Goal: Task Accomplishment & Management: Manage account settings

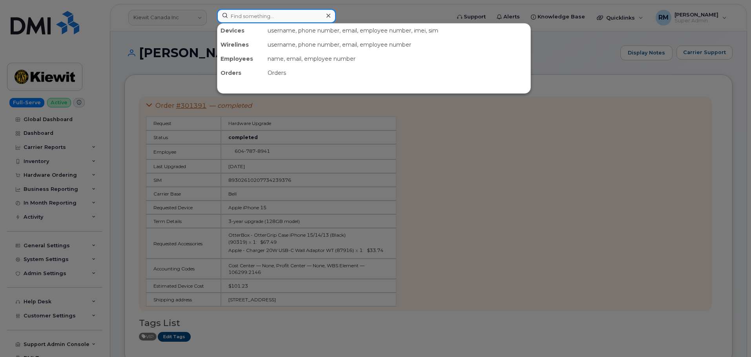
click at [255, 17] on input at bounding box center [276, 16] width 119 height 14
paste input "302048"
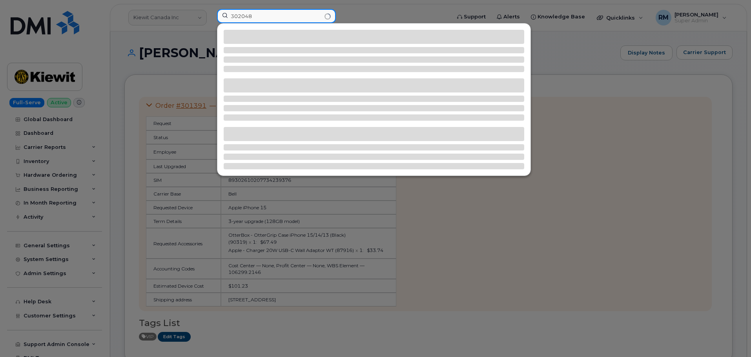
type input "302048"
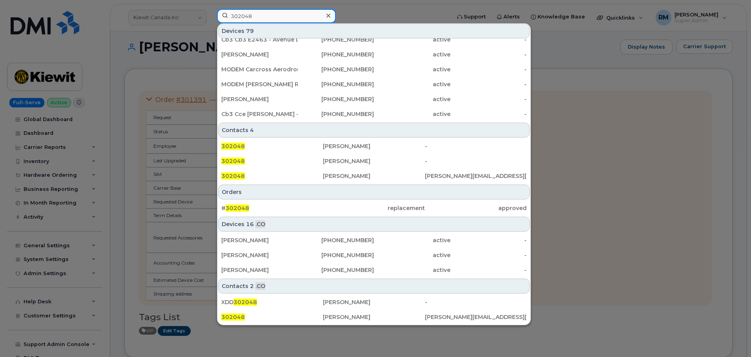
scroll to position [118, 0]
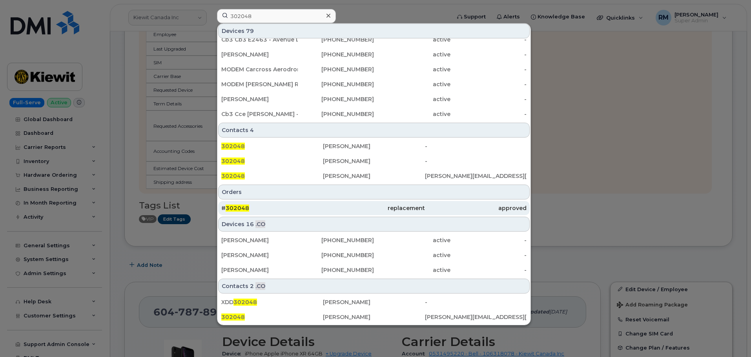
click at [236, 210] on span "302048" at bounding box center [238, 208] width 24 height 7
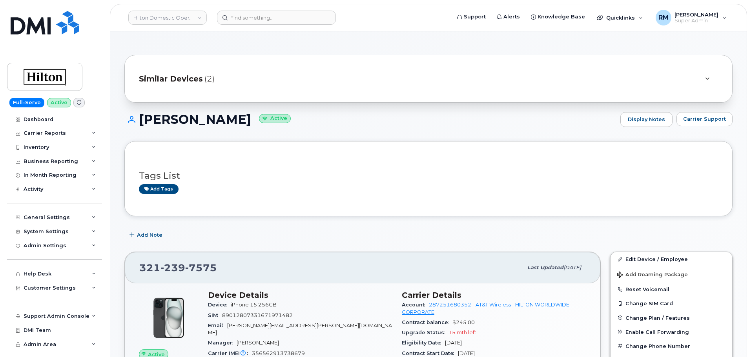
scroll to position [724, 0]
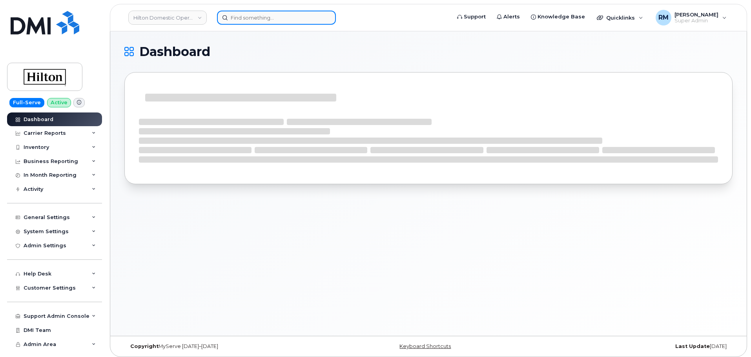
click at [235, 18] on input at bounding box center [276, 18] width 119 height 14
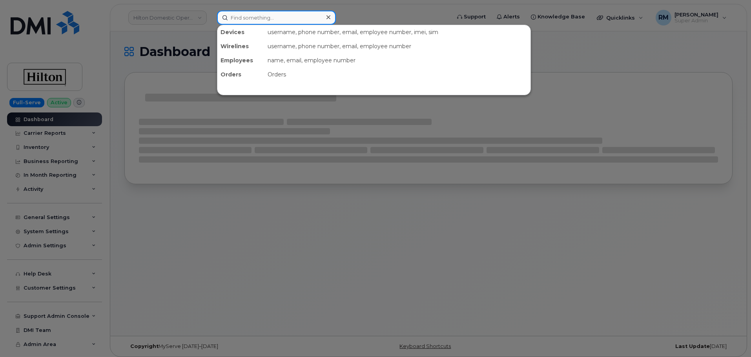
paste input "561-319-6825"
type input "561-319-6825"
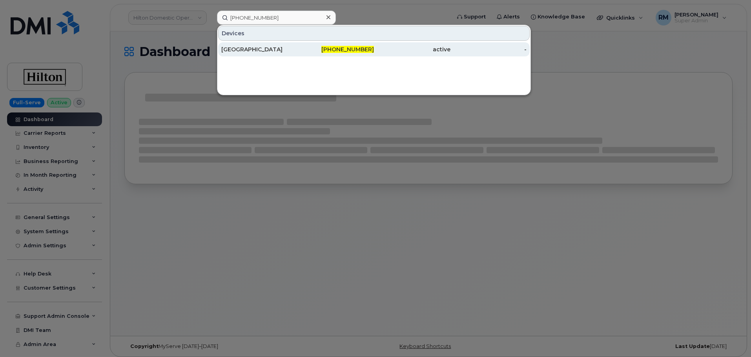
click at [309, 51] on div "561-319-6825" at bounding box center [336, 50] width 76 height 8
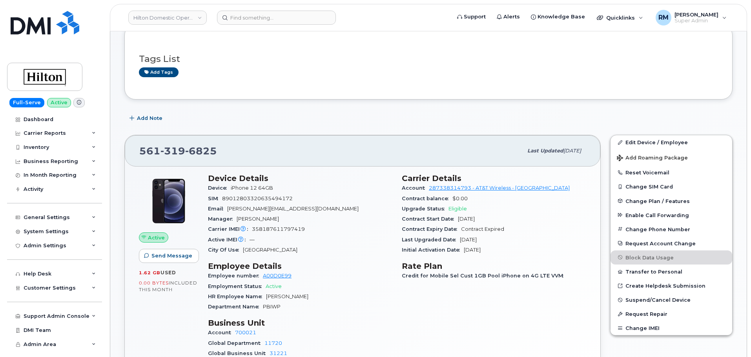
scroll to position [118, 0]
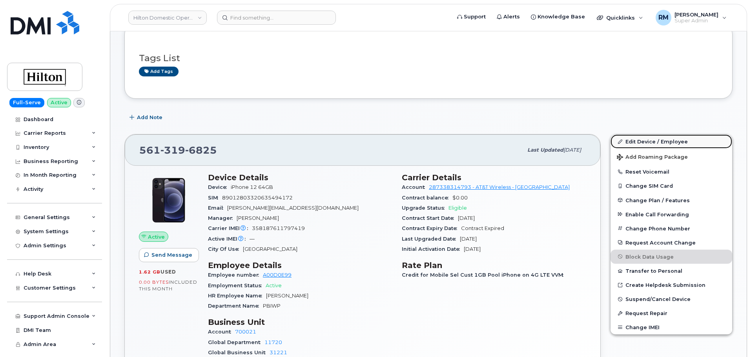
click at [641, 141] on link "Edit Device / Employee" at bounding box center [671, 142] width 122 height 14
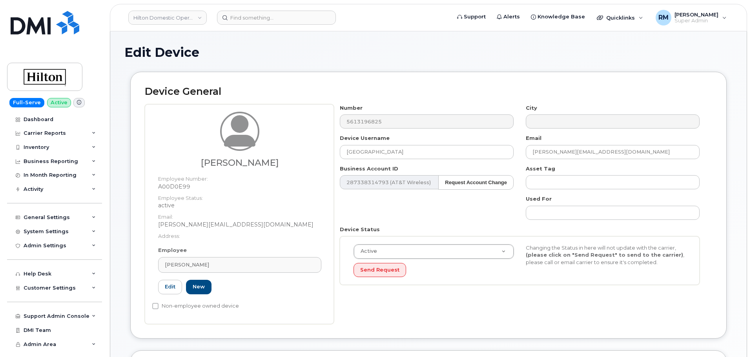
select select "34080331"
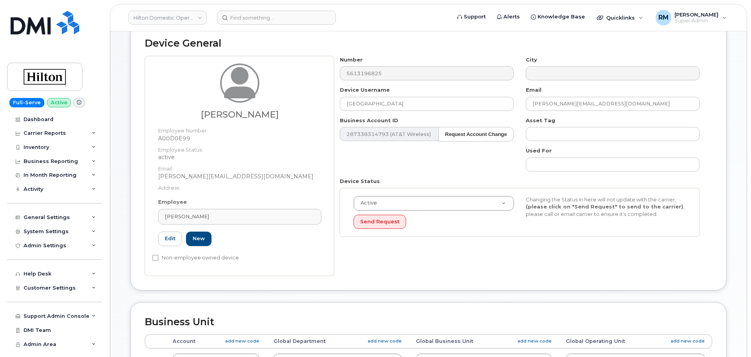
scroll to position [78, 0]
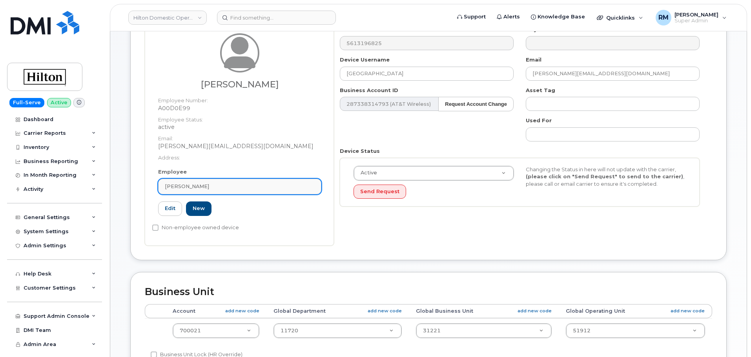
click at [189, 184] on span "[PERSON_NAME]" at bounding box center [187, 186] width 44 height 7
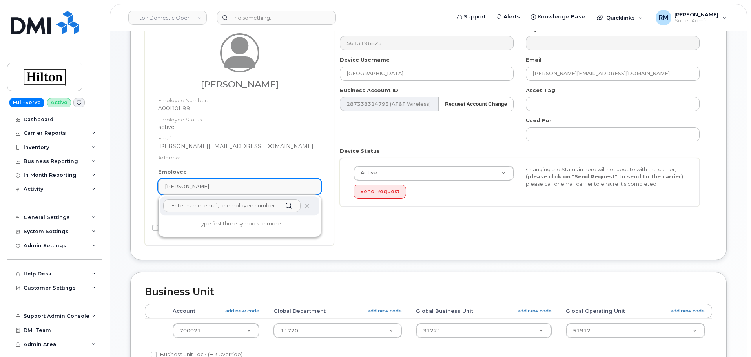
paste input "to [PERSON_NAME]"
drag, startPoint x: 178, startPoint y: 206, endPoint x: 145, endPoint y: 208, distance: 33.8
click at [145, 208] on div "[PERSON_NAME] Employee Number: A00D0E99 Employee Status: active Email: [PERSON_…" at bounding box center [239, 136] width 189 height 220
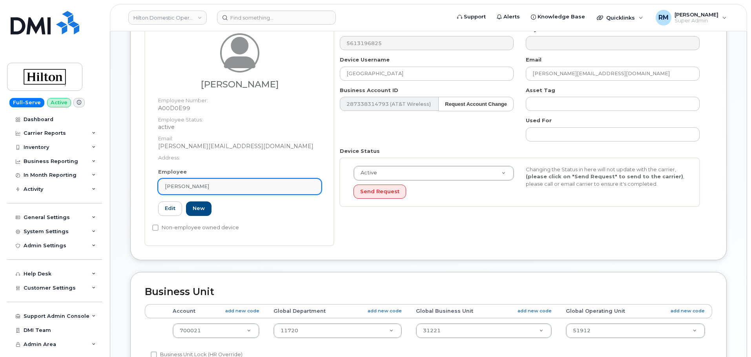
click at [178, 188] on span "[PERSON_NAME]" at bounding box center [187, 186] width 44 height 7
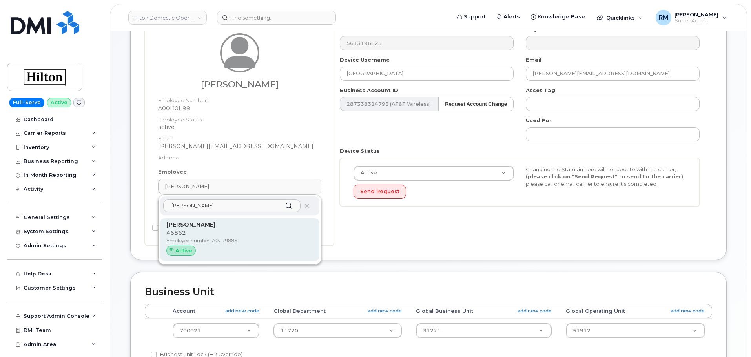
type input "[PERSON_NAME]"
click at [202, 236] on p "46862" at bounding box center [239, 233] width 147 height 8
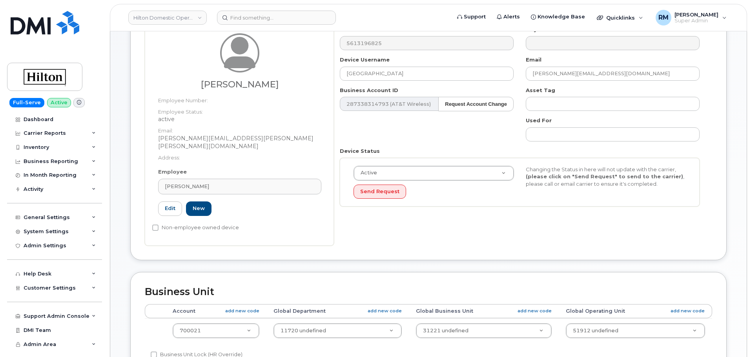
type input "A0279885"
type input "Lori Glennon"
type input "lori.glennon@hilton.com"
type input "34542459"
type input "34541984"
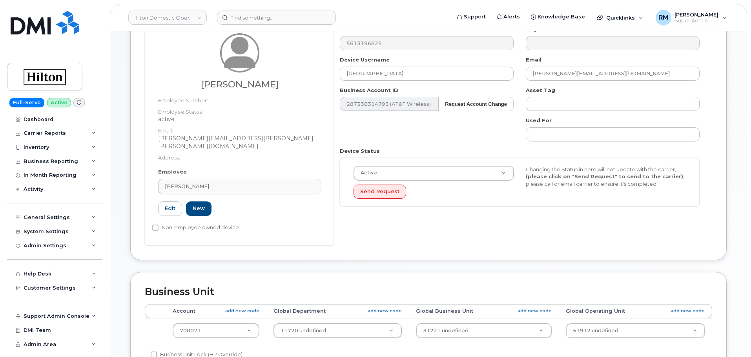
type input "34542198"
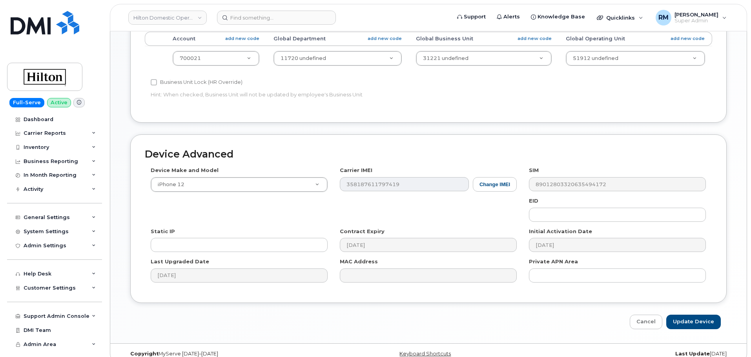
scroll to position [355, 0]
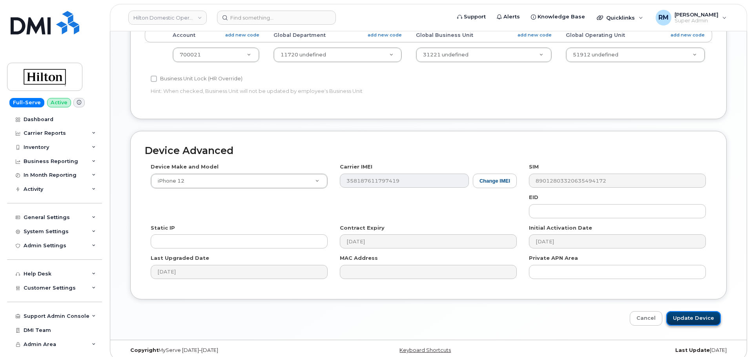
click at [691, 313] on input "Update Device" at bounding box center [693, 318] width 55 height 15
type input "Saving..."
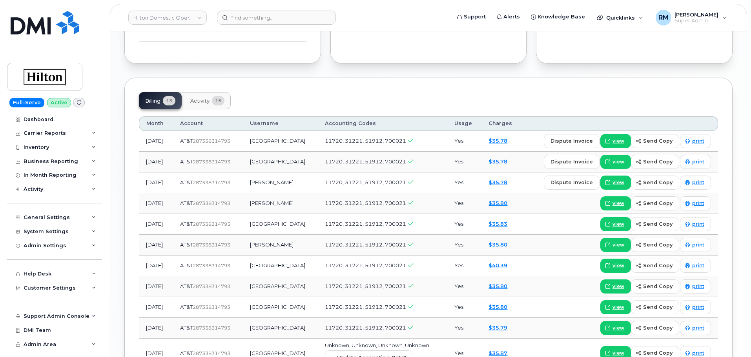
click at [208, 92] on button "Activity 15" at bounding box center [207, 100] width 47 height 17
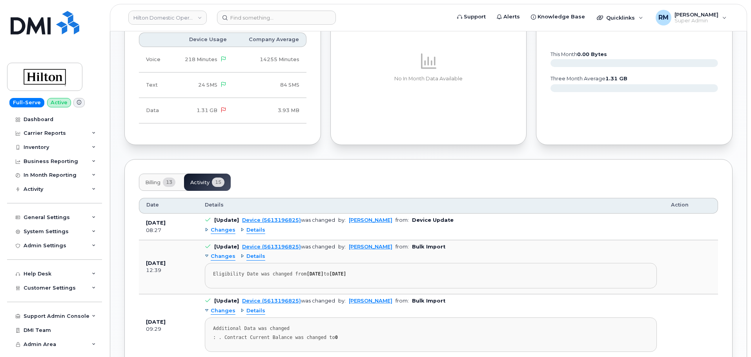
scroll to position [628, 0]
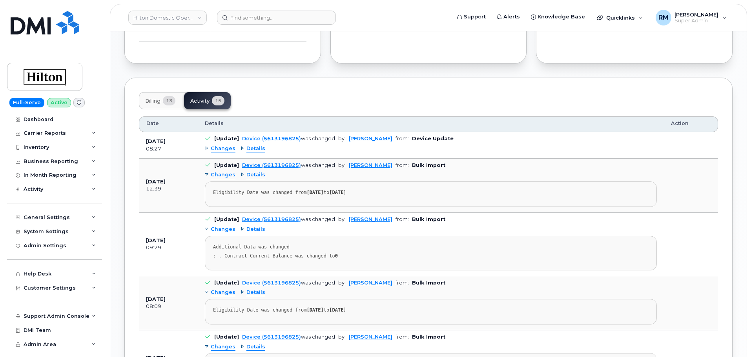
click at [215, 145] on span "Changes" at bounding box center [223, 148] width 25 height 7
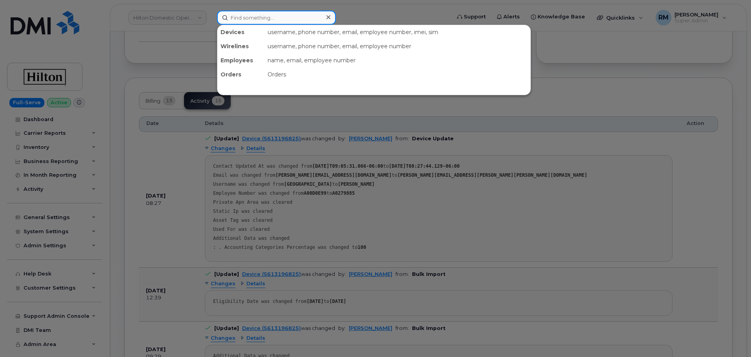
click at [242, 16] on input at bounding box center [276, 18] width 119 height 14
paste input "805-886-1352"
type input "805-886-1352"
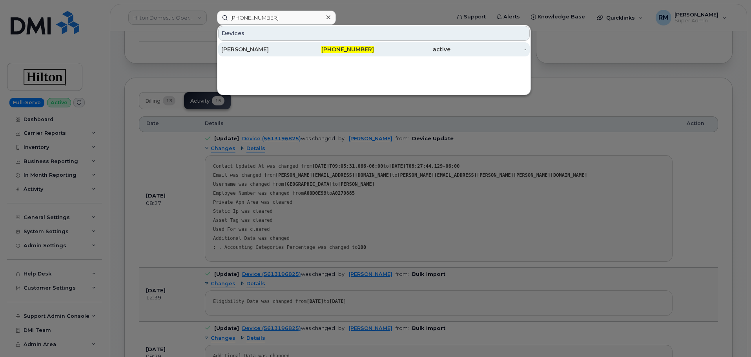
click at [241, 49] on div "LORI GLENNON" at bounding box center [259, 50] width 76 height 8
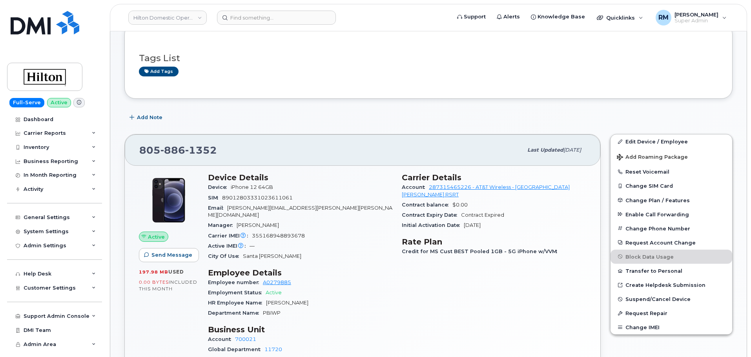
scroll to position [157, 0]
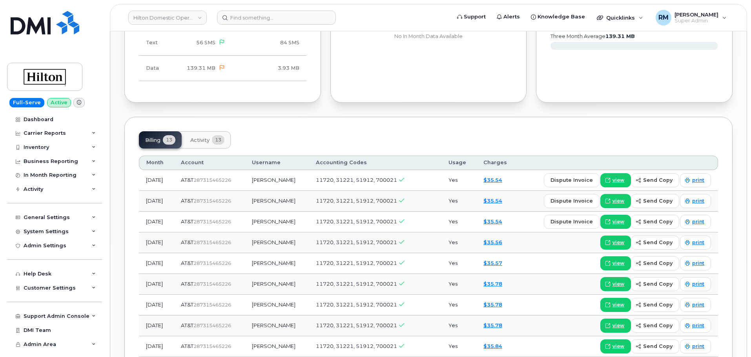
click at [202, 131] on button "Activity 13" at bounding box center [207, 139] width 47 height 17
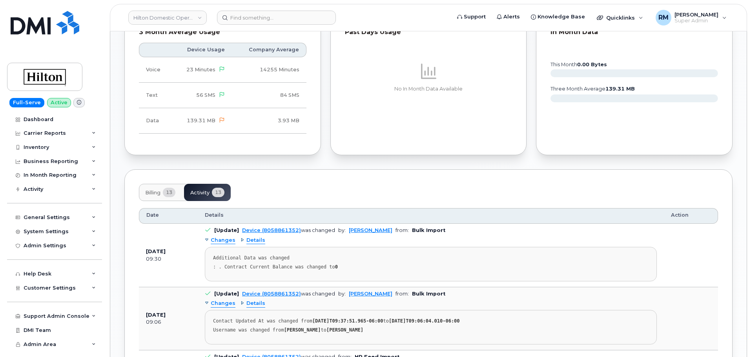
scroll to position [431, 0]
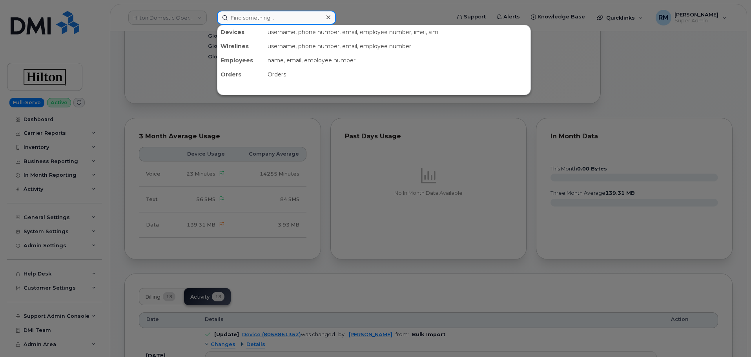
click at [243, 14] on input at bounding box center [276, 18] width 119 height 14
paste input "402-680-6967"
type input "402-680-6967"
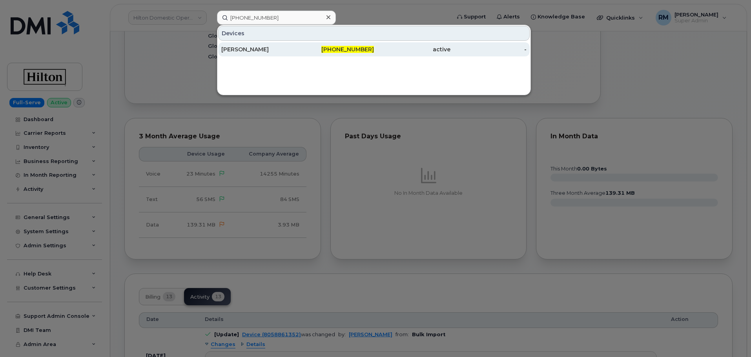
click at [267, 52] on div "Alan Mooney" at bounding box center [259, 50] width 76 height 8
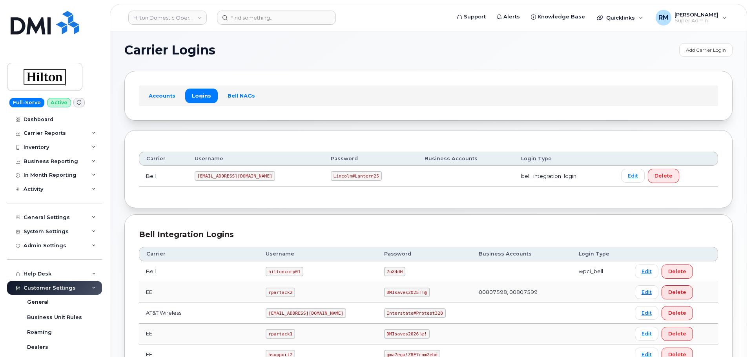
scroll to position [118, 0]
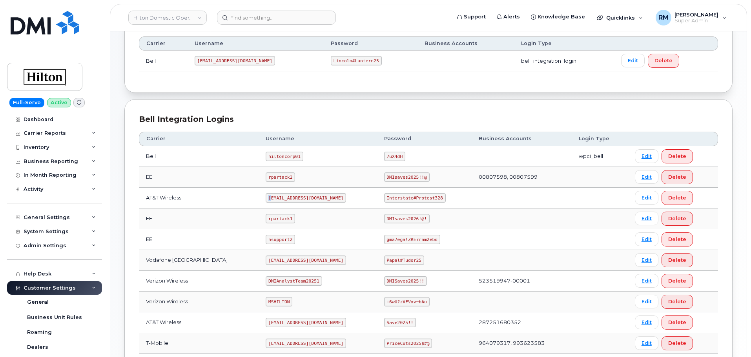
click at [266, 198] on code "[EMAIL_ADDRESS][DOMAIN_NAME]" at bounding box center [306, 197] width 80 height 9
click at [266, 199] on code "[EMAIL_ADDRESS][DOMAIN_NAME]" at bounding box center [306, 197] width 80 height 9
drag, startPoint x: 257, startPoint y: 198, endPoint x: 330, endPoint y: 200, distance: 73.4
click at [330, 200] on td "[EMAIL_ADDRESS][DOMAIN_NAME]" at bounding box center [318, 198] width 118 height 21
copy code "ms-hilton@dminc.com"
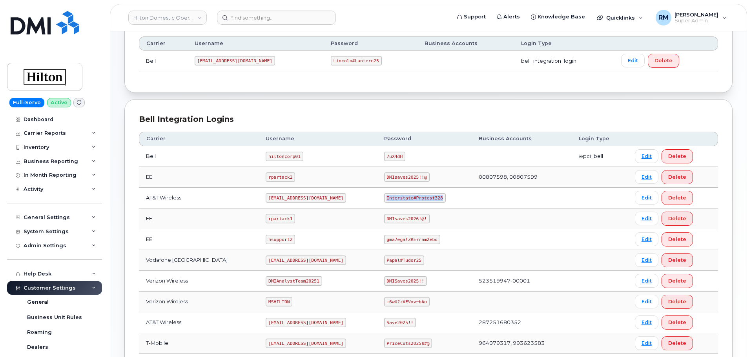
drag, startPoint x: 378, startPoint y: 197, endPoint x: 439, endPoint y: 195, distance: 60.9
click at [439, 197] on td "Interstate#Protest328" at bounding box center [424, 198] width 95 height 21
copy code "Interstate#Protest328"
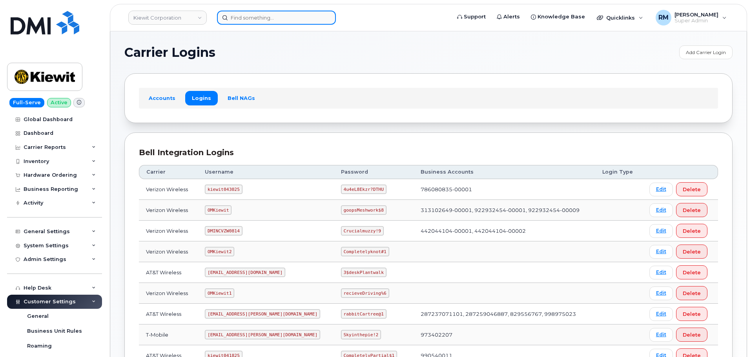
click at [253, 20] on input at bounding box center [276, 18] width 119 height 14
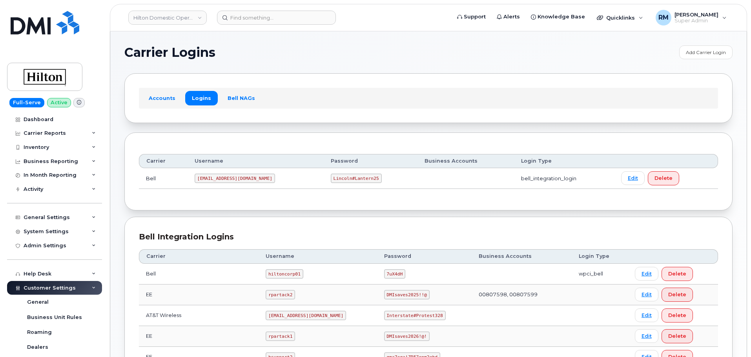
scroll to position [118, 0]
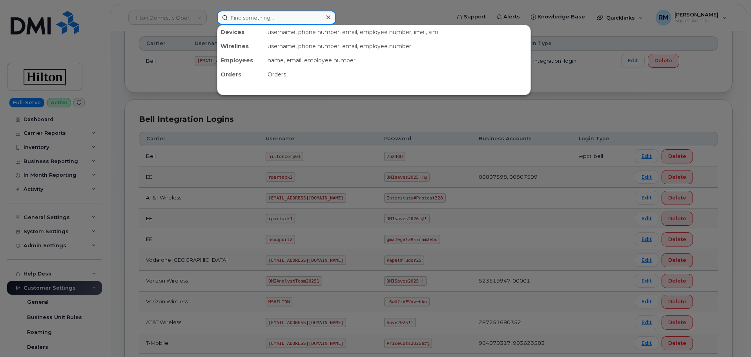
click at [239, 14] on input at bounding box center [276, 18] width 119 height 14
paste input "302804"
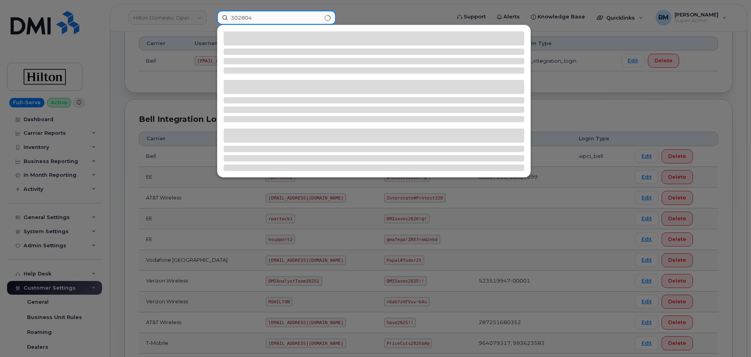
type input "302804"
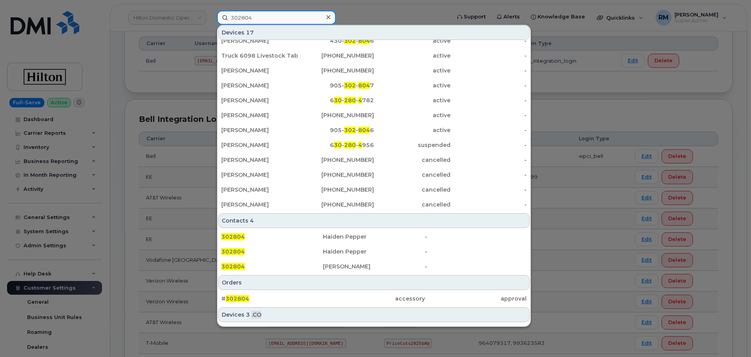
scroll to position [172, 0]
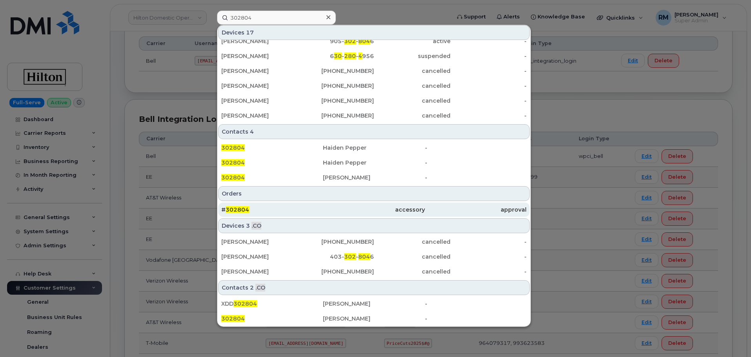
click at [236, 211] on span "302804" at bounding box center [238, 209] width 24 height 7
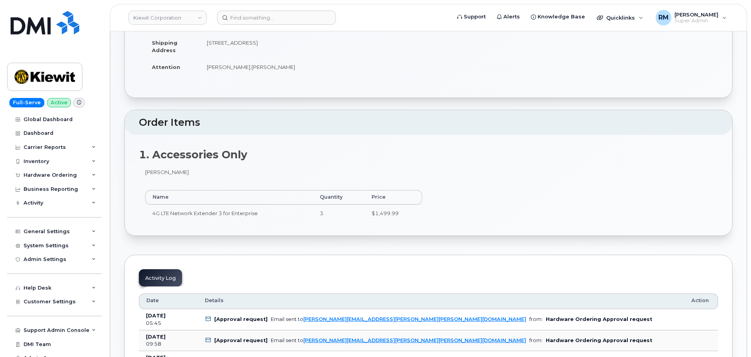
scroll to position [235, 0]
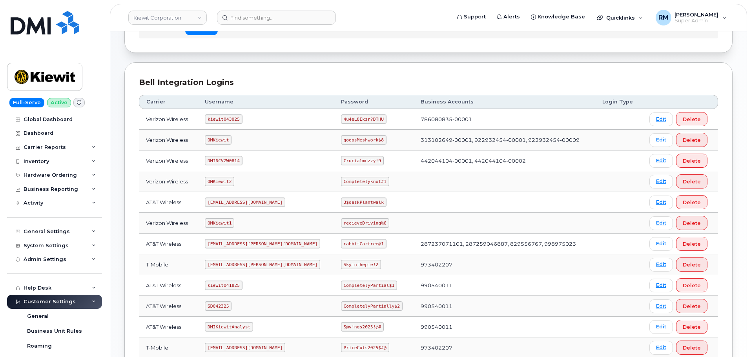
scroll to position [118, 0]
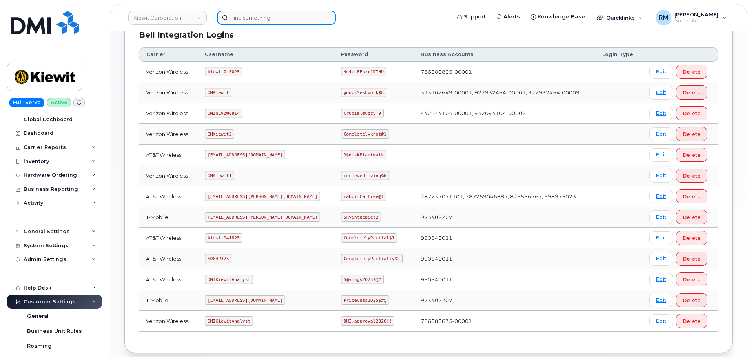
click at [245, 16] on input at bounding box center [276, 18] width 119 height 14
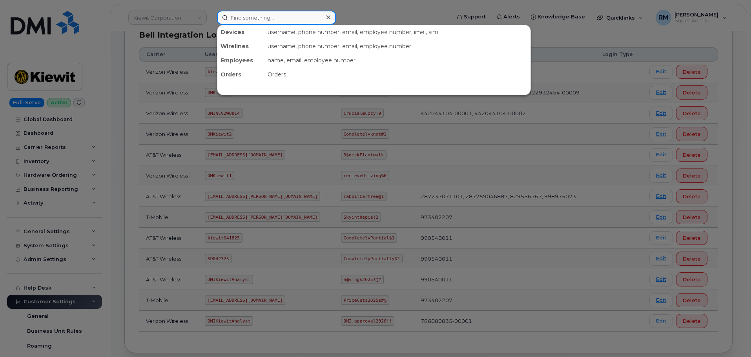
paste input "801-824-3100"
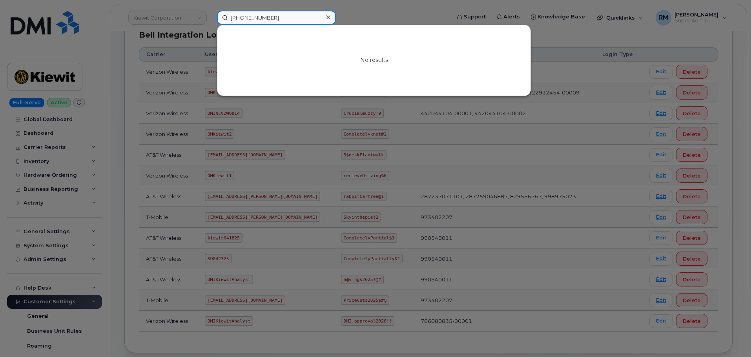
drag, startPoint x: 277, startPoint y: 15, endPoint x: 183, endPoint y: 19, distance: 94.2
click at [211, 19] on div "801-824-3100 No results" at bounding box center [331, 18] width 241 height 14
paste input "720-218-4048"
type input "720-218-4048"
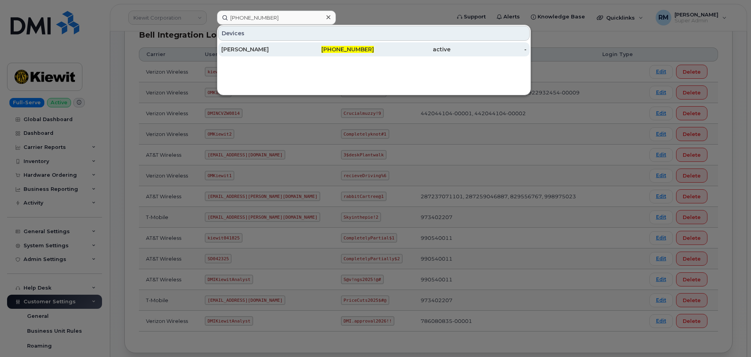
click at [275, 51] on div "MATTHEW ALLEN" at bounding box center [259, 50] width 76 height 8
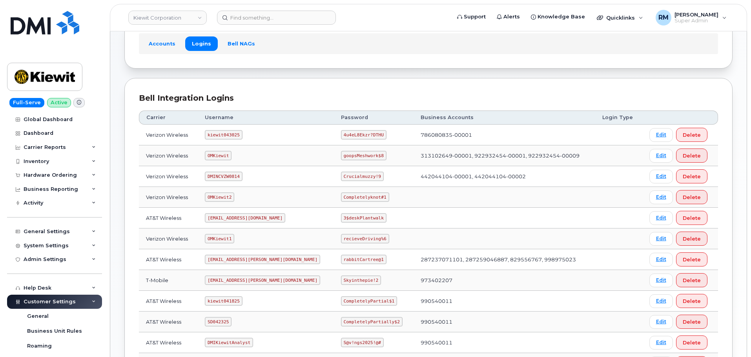
scroll to position [157, 0]
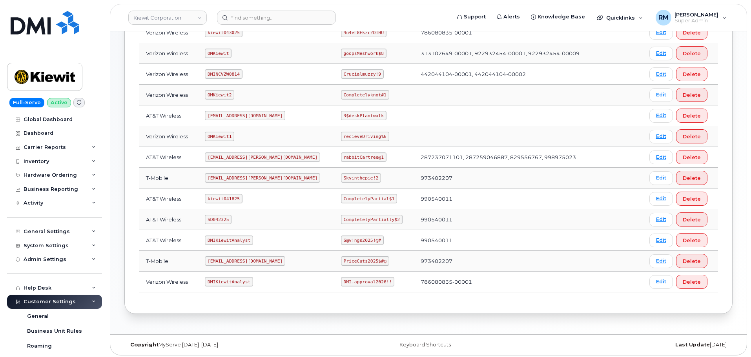
click at [216, 220] on code "SD042325" at bounding box center [218, 219] width 27 height 9
copy code "SD042325"
drag, startPoint x: 318, startPoint y: 220, endPoint x: 391, endPoint y: 216, distance: 73.1
click at [391, 217] on tr "AT&T Wireless SD042325 CompletelyPartially$2 990540011 Edit Delete" at bounding box center [428, 219] width 579 height 21
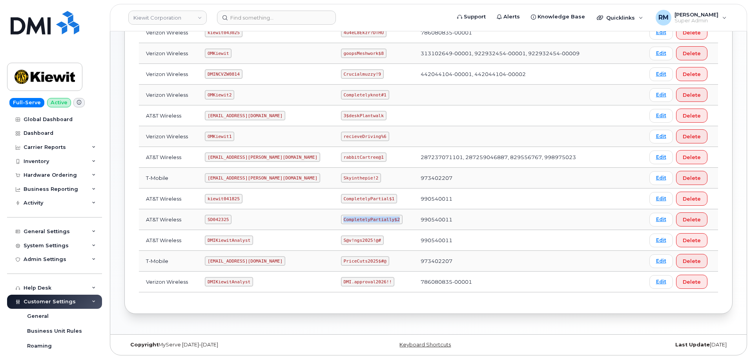
copy code "CompletelyPartially$2"
click at [341, 218] on code "CompletelyPartially$2" at bounding box center [372, 219] width 62 height 9
drag, startPoint x: 319, startPoint y: 221, endPoint x: 370, endPoint y: 217, distance: 51.9
click at [370, 217] on code "CompletelyPartially$2" at bounding box center [372, 219] width 62 height 9
copy code "CompletelyPartially$2"
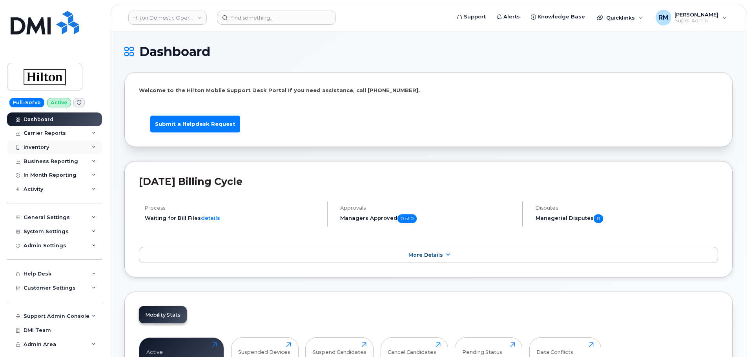
click at [40, 150] on div "Inventory" at bounding box center [36, 147] width 25 height 6
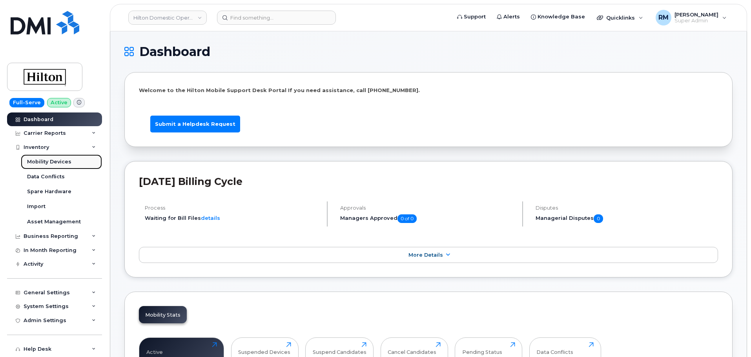
click at [39, 164] on div "Mobility Devices" at bounding box center [49, 161] width 44 height 7
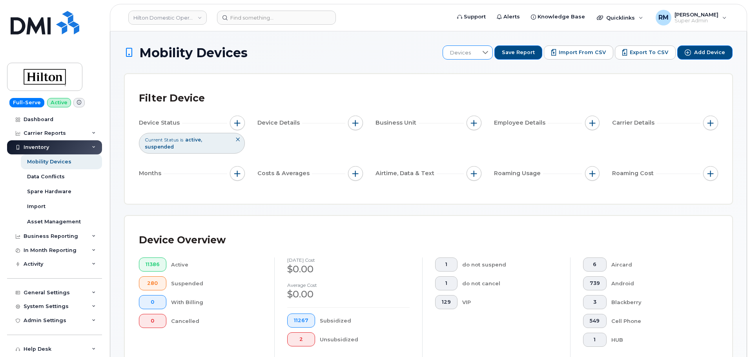
click at [488, 52] on icon at bounding box center [484, 52] width 5 height 3
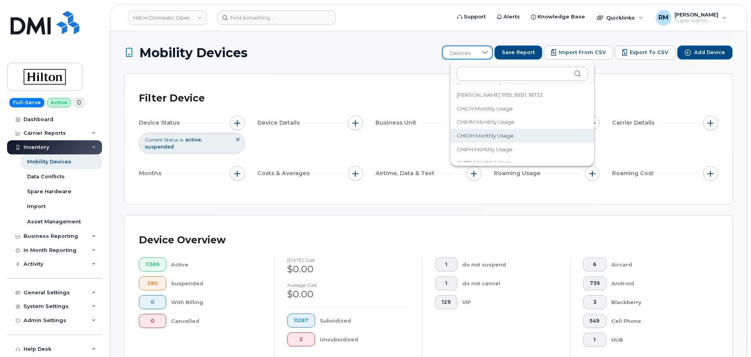
scroll to position [78, 0]
click at [480, 137] on span "CHIWA Monthly Usage" at bounding box center [485, 137] width 57 height 7
click at [481, 137] on div "Device Status Current Status is active suspended Device Details Business Unit E…" at bounding box center [428, 150] width 579 height 68
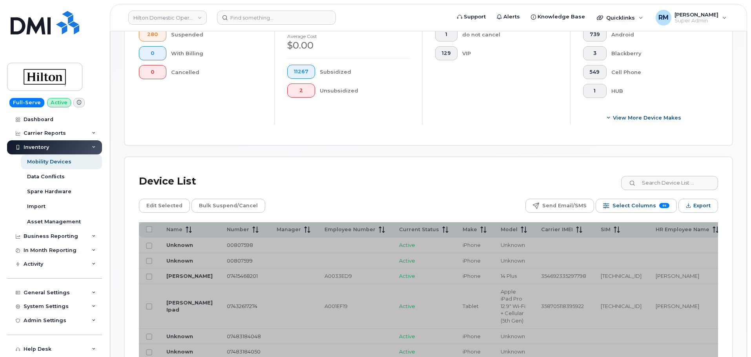
scroll to position [392, 0]
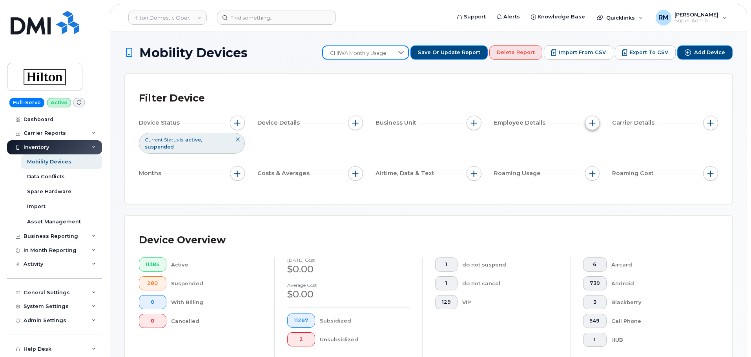
click at [593, 122] on span "button" at bounding box center [592, 123] width 6 height 6
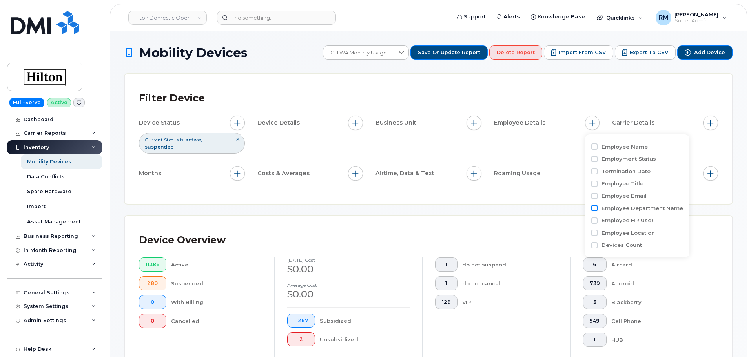
click at [594, 208] on input "Employee Department Name" at bounding box center [594, 208] width 6 height 6
checkbox input "true"
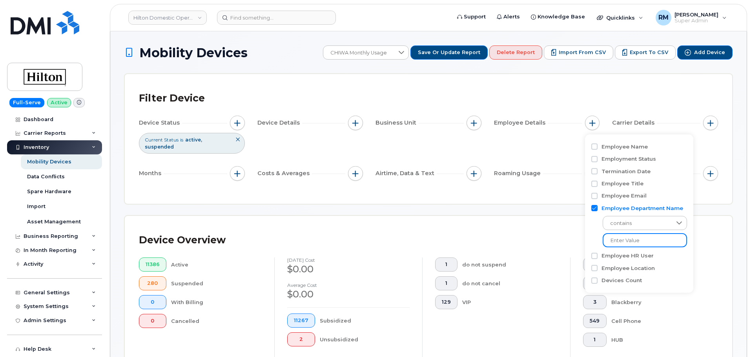
click at [625, 241] on input at bounding box center [645, 240] width 84 height 14
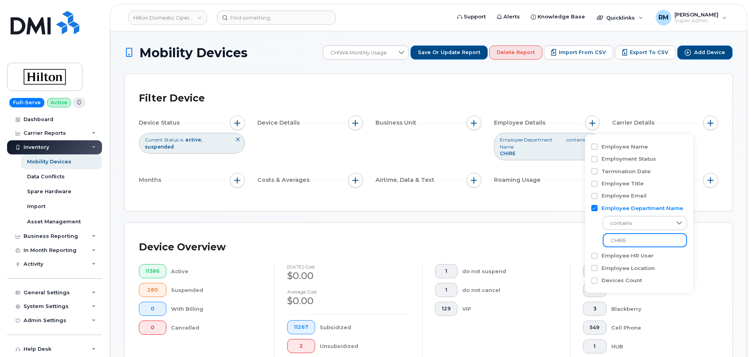
type input "CHIRE"
click at [537, 197] on div "Filter Device Device Status Current Status is active suspended Device Details B…" at bounding box center [428, 142] width 607 height 137
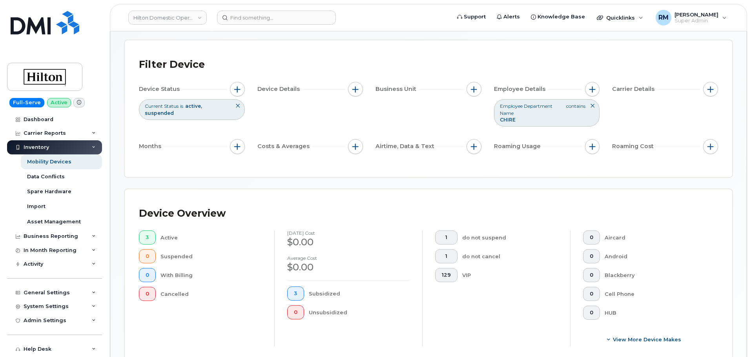
scroll to position [33, 0]
click at [233, 146] on button "button" at bounding box center [237, 147] width 15 height 15
click at [240, 171] on input "Billing Cycle" at bounding box center [239, 171] width 6 height 6
checkbox input "true"
click at [271, 206] on icon at bounding box center [273, 203] width 6 height 6
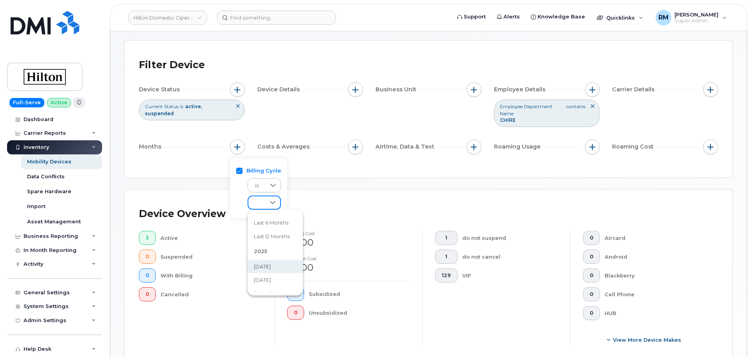
scroll to position [78, 0]
click at [271, 244] on span "August 2025" at bounding box center [262, 246] width 17 height 7
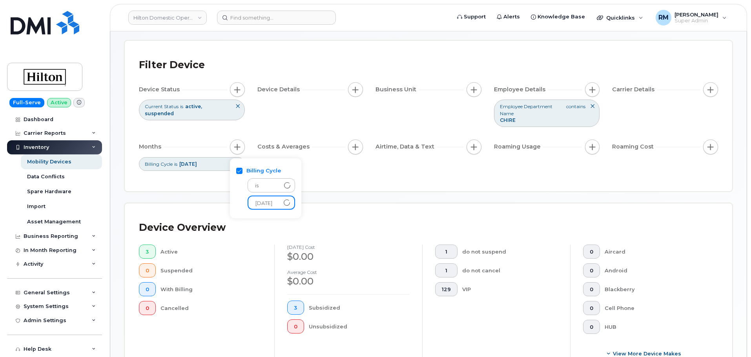
click at [387, 192] on div "Mobility Devices CHIWA Monthly Usage Save or Update Report Delete Report Import…" at bounding box center [428, 300] width 608 height 577
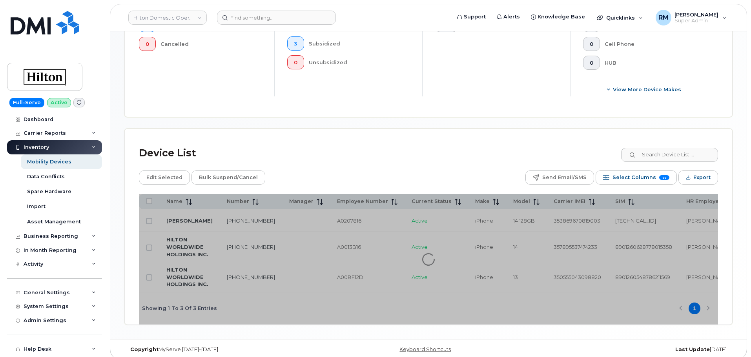
scroll to position [308, 0]
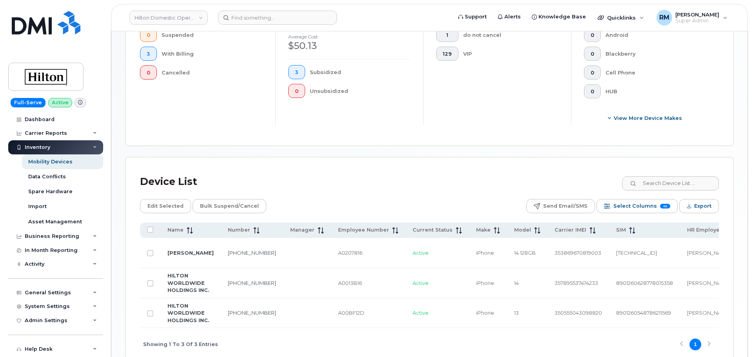
scroll to position [329, 0]
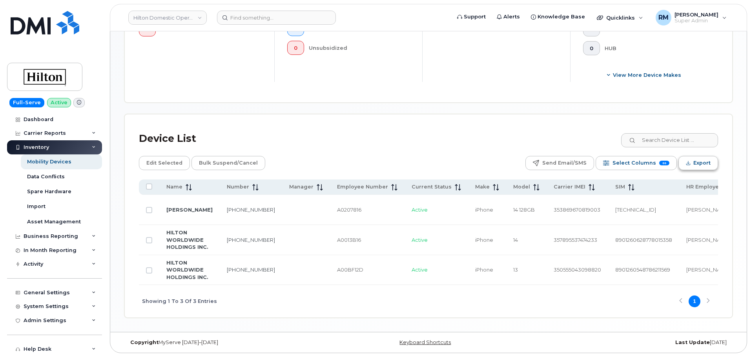
click at [695, 157] on span "Export" at bounding box center [701, 163] width 17 height 12
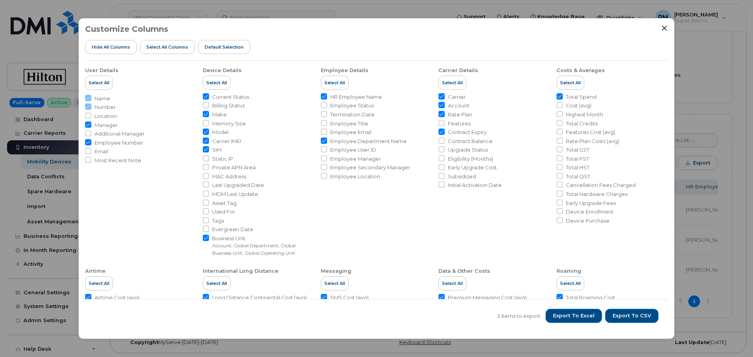
scroll to position [127, 0]
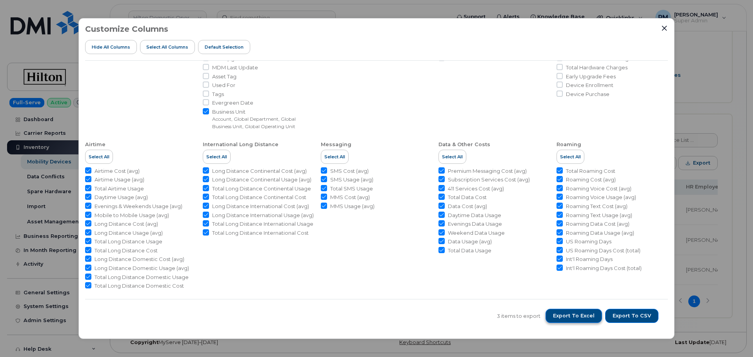
click at [572, 319] on span "Export to Excel" at bounding box center [574, 316] width 42 height 7
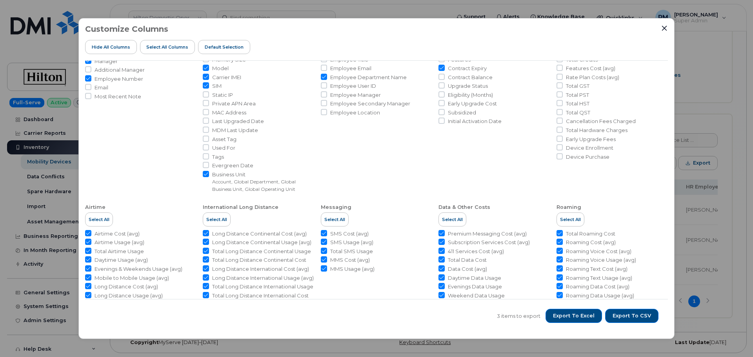
scroll to position [0, 0]
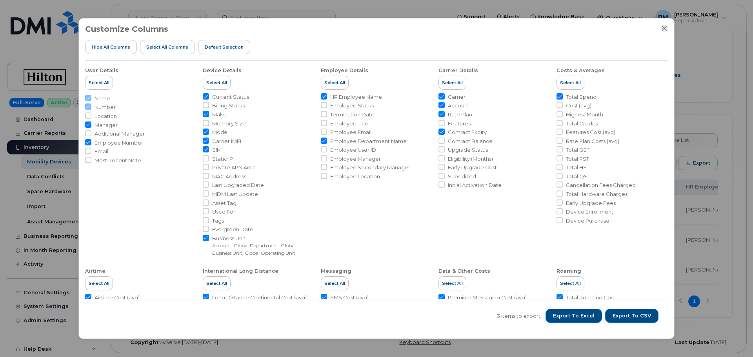
click at [665, 29] on icon "Close" at bounding box center [664, 28] width 6 height 6
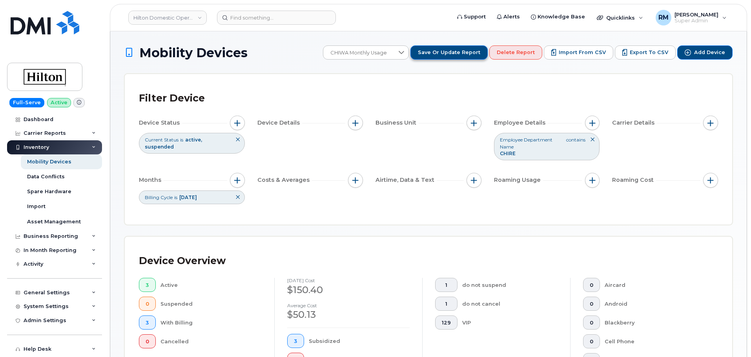
click at [453, 53] on span "Save or Update Report" at bounding box center [449, 52] width 62 height 7
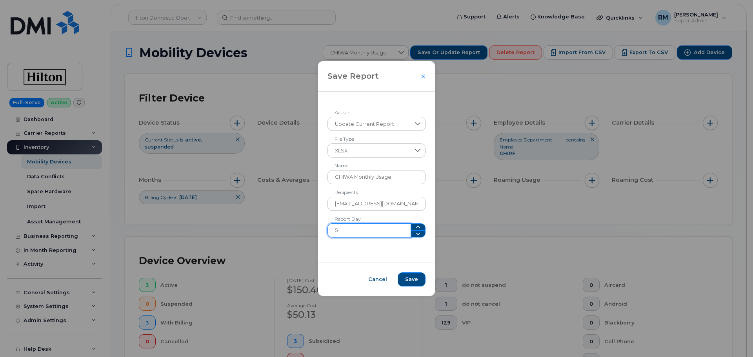
drag, startPoint x: 351, startPoint y: 234, endPoint x: 313, endPoint y: 234, distance: 38.0
click at [313, 234] on div "Save Report Update Current Report Action XLSX File Type CHIWA Monthly Usage Nam…" at bounding box center [376, 178] width 753 height 357
type input "15"
click at [407, 282] on span "Save" at bounding box center [411, 279] width 13 height 7
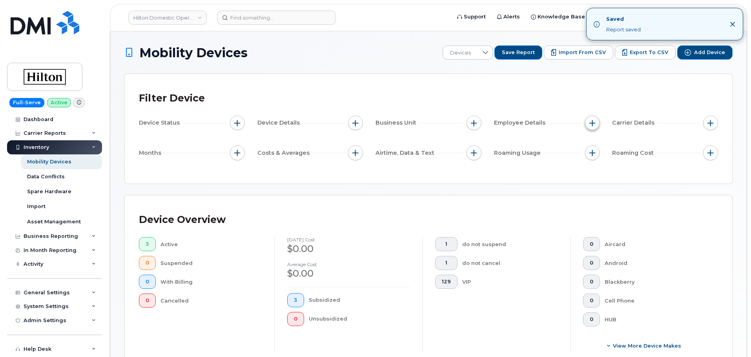
click at [593, 124] on span "button" at bounding box center [592, 123] width 6 height 6
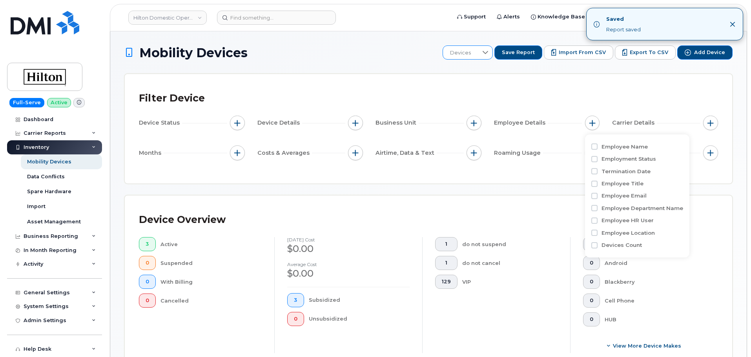
click at [488, 52] on icon at bounding box center [485, 52] width 6 height 6
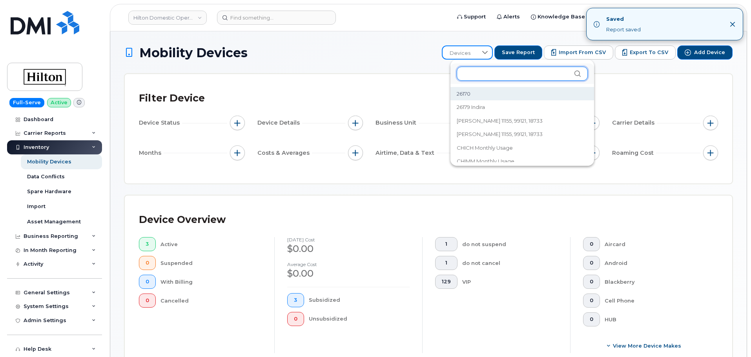
click at [489, 78] on input "text" at bounding box center [522, 74] width 131 height 14
paste input "CHIPH"
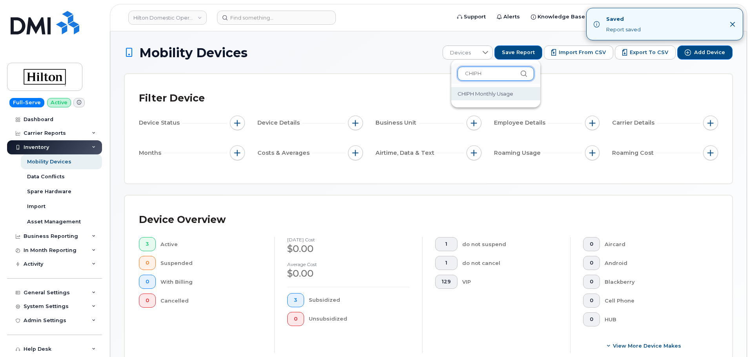
type input "CHIPH"
click at [488, 95] on span "CHIPH Monthly Usage" at bounding box center [485, 93] width 56 height 7
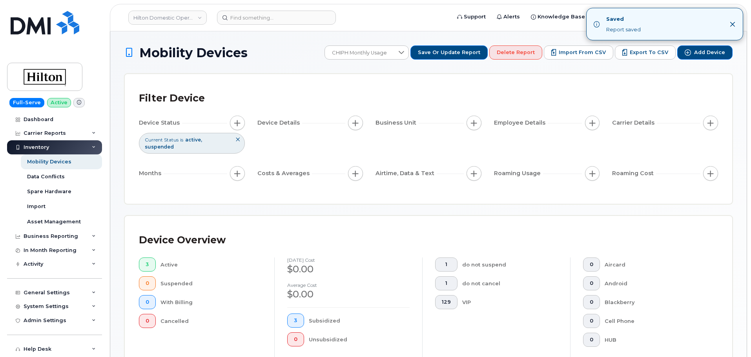
click at [731, 22] on icon "Close" at bounding box center [732, 24] width 6 height 6
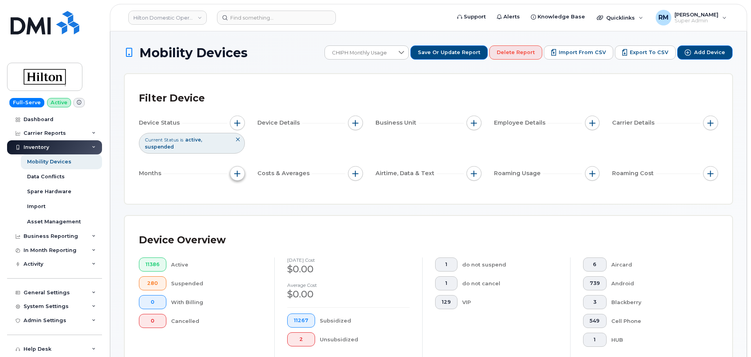
click at [233, 166] on button "button" at bounding box center [237, 173] width 15 height 15
click at [238, 188] on input "Billing Cycle" at bounding box center [239, 191] width 6 height 6
checkbox input "true"
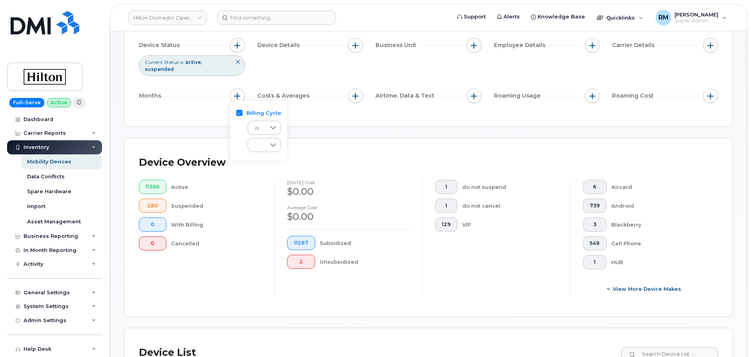
scroll to position [78, 0]
click at [278, 144] on div at bounding box center [273, 144] width 15 height 13
click at [269, 187] on span "August 2025" at bounding box center [262, 187] width 17 height 7
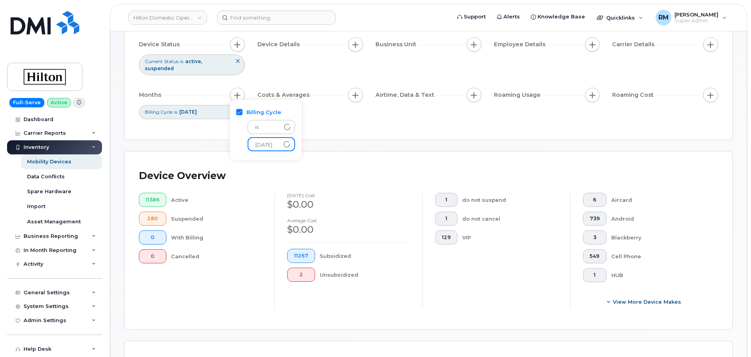
click at [358, 126] on div "Filter Device Device Status Current Status is active suspended Device Details B…" at bounding box center [428, 68] width 607 height 144
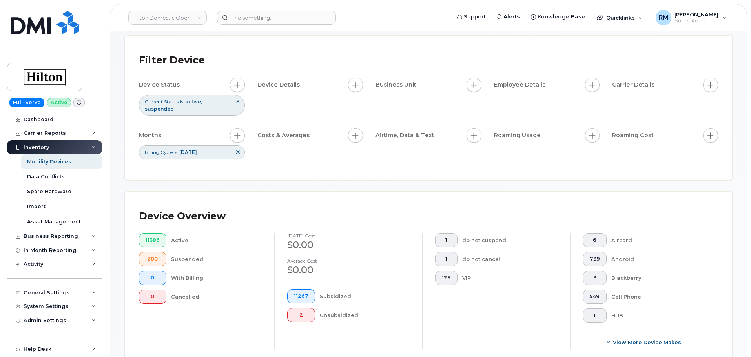
scroll to position [0, 0]
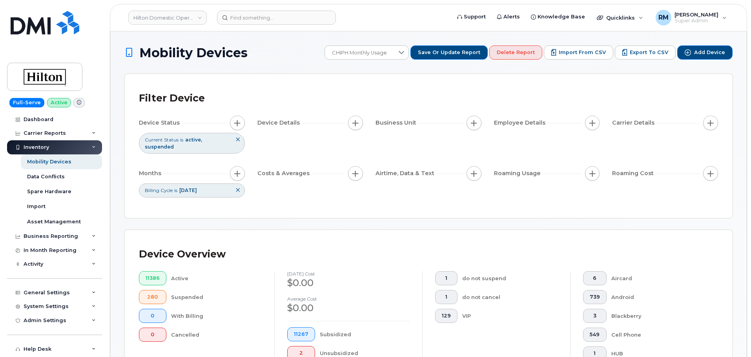
click at [482, 88] on div "Filter Device Device Status Current Status is active suspended Device Details B…" at bounding box center [428, 146] width 607 height 144
click at [593, 120] on span "button" at bounding box center [592, 123] width 6 height 6
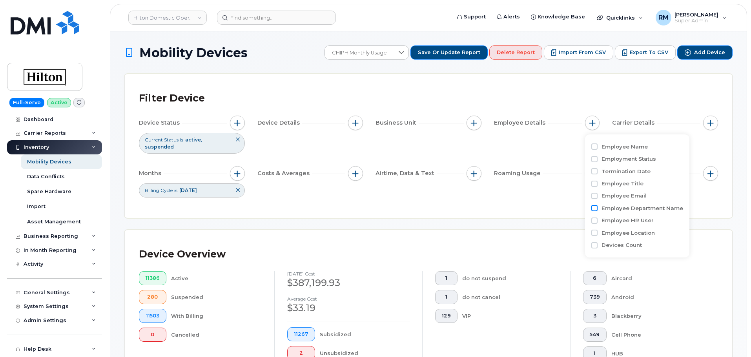
click at [594, 207] on input "Employee Department Name" at bounding box center [594, 208] width 6 height 6
checkbox input "true"
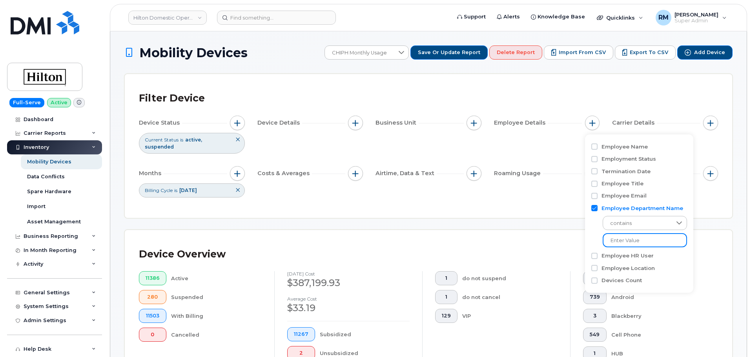
click at [625, 239] on input at bounding box center [645, 240] width 84 height 14
paste input "CHIPH"
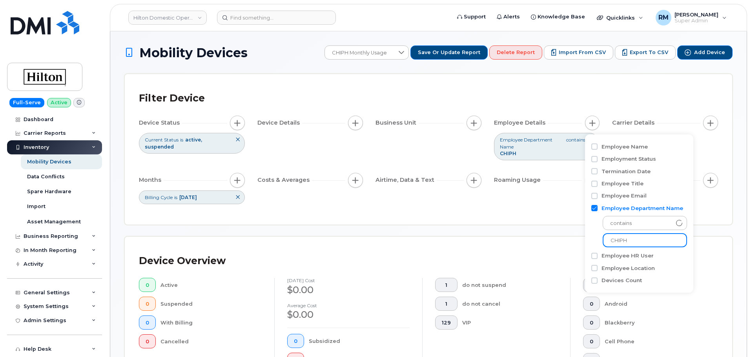
type input "CHIPH"
click at [555, 225] on div "Filter Device Device Status Current Status is active suspended Device Details B…" at bounding box center [428, 149] width 608 height 151
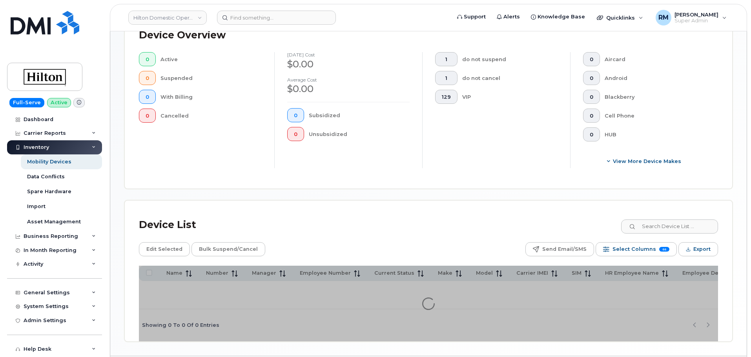
scroll to position [235, 0]
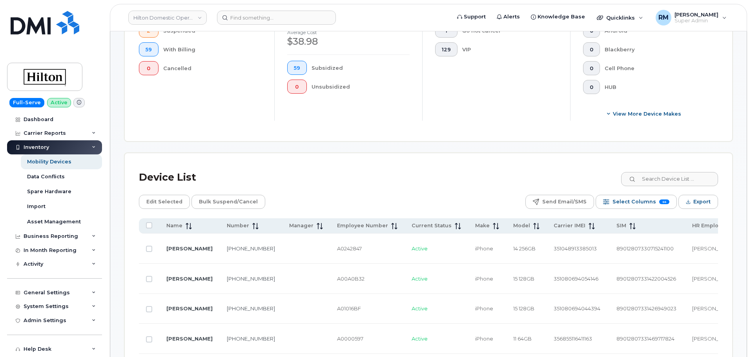
scroll to position [275, 0]
click at [696, 203] on span "Export" at bounding box center [701, 201] width 17 height 12
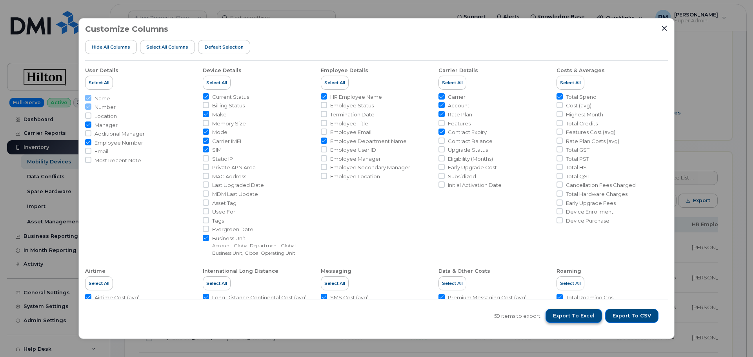
click at [584, 319] on span "Export to Excel" at bounding box center [574, 316] width 42 height 7
drag, startPoint x: 433, startPoint y: 24, endPoint x: 450, endPoint y: 61, distance: 40.4
click at [451, 62] on div "Customize Columns Hide All Columns Select all Columns Default Selection User De…" at bounding box center [376, 179] width 596 height 322
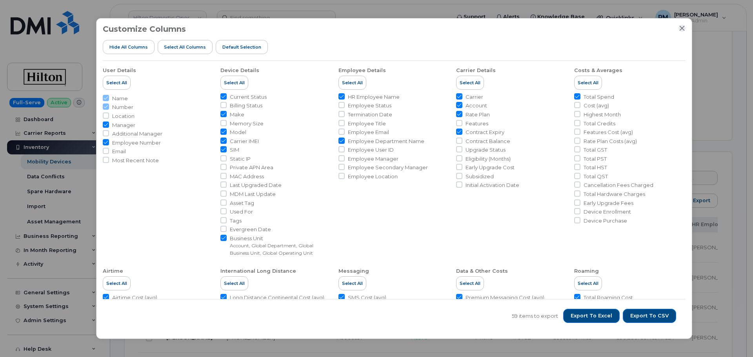
click at [684, 25] on icon "Close" at bounding box center [682, 28] width 6 height 6
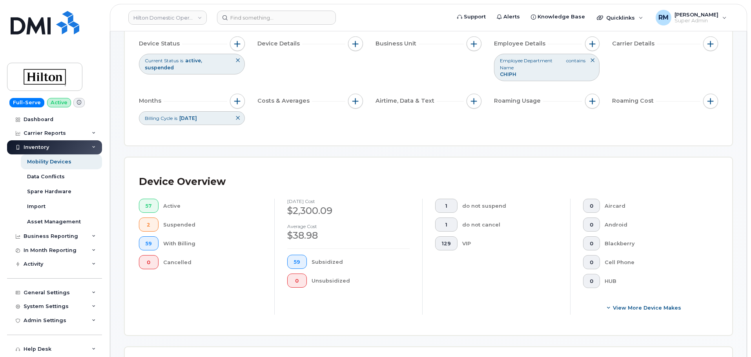
scroll to position [78, 0]
click at [593, 47] on span "button" at bounding box center [592, 45] width 6 height 6
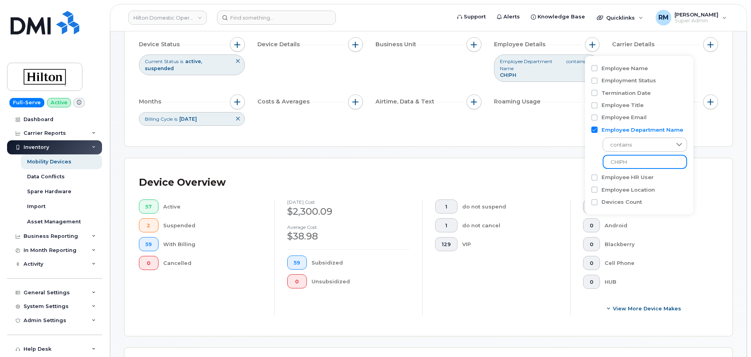
click at [619, 164] on input "CHIPH" at bounding box center [645, 162] width 84 height 14
paste input "C"
type input "CHICH"
click at [563, 158] on div "Device Overview 8 Active 1 Suspended 9 With Billing 0 Cancelled August 2025 cos…" at bounding box center [428, 247] width 607 height 178
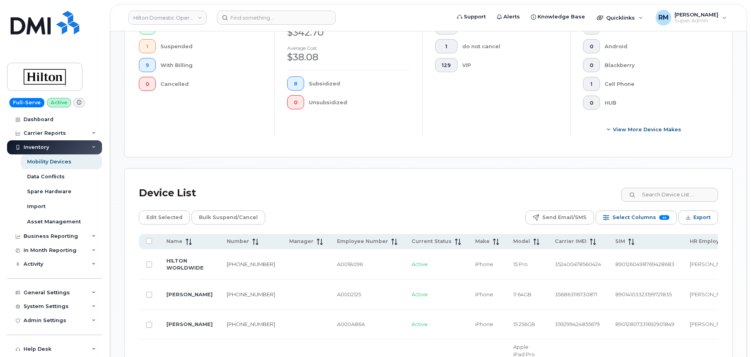
scroll to position [225, 0]
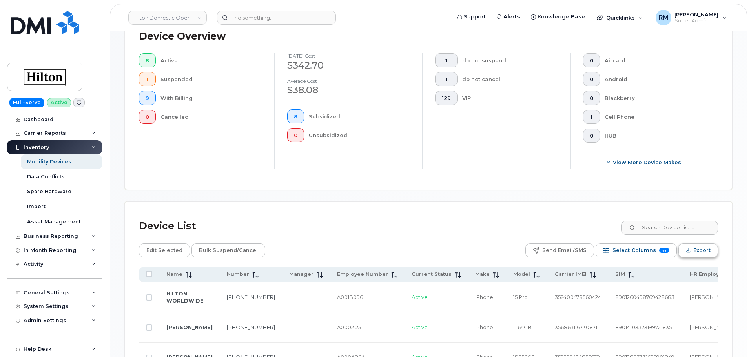
click at [694, 251] on span "Export" at bounding box center [701, 251] width 17 height 12
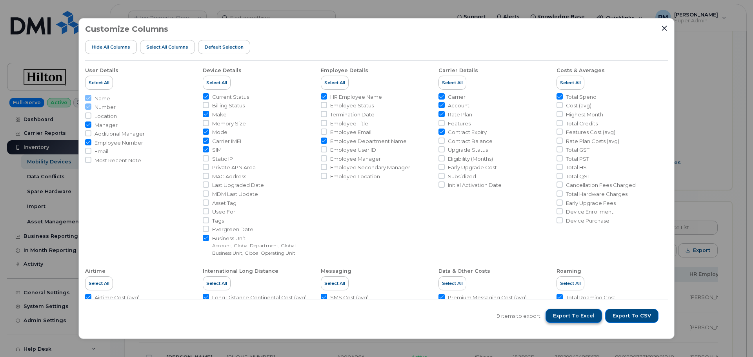
click at [575, 315] on span "Export to Excel" at bounding box center [574, 316] width 42 height 7
click at [663, 28] on icon "Close" at bounding box center [664, 28] width 6 height 6
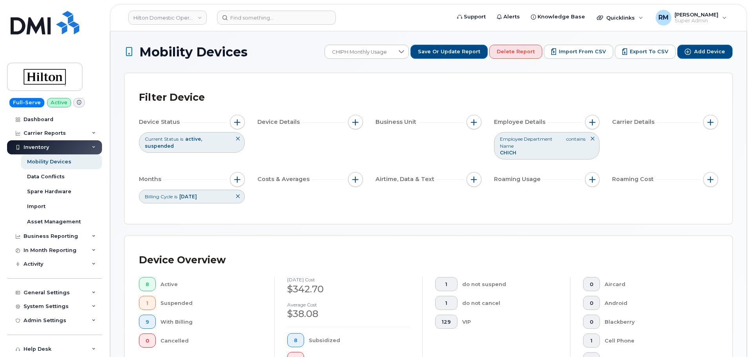
scroll to position [0, 0]
click at [593, 122] on span "button" at bounding box center [592, 123] width 6 height 6
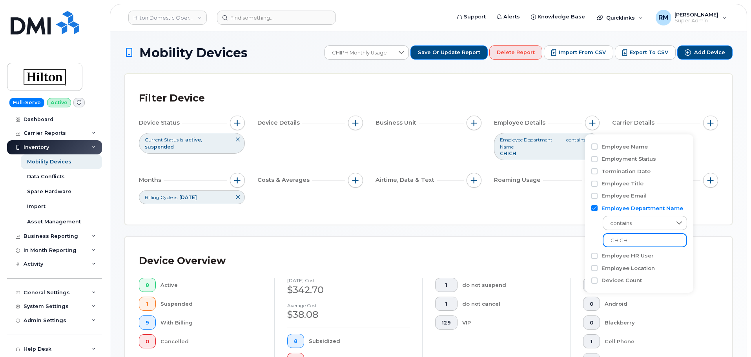
click at [617, 243] on input "CHICH" at bounding box center [645, 240] width 84 height 14
paste input "OH"
type input "CHIOH"
click at [630, 240] on input "CHIOH" at bounding box center [645, 240] width 84 height 14
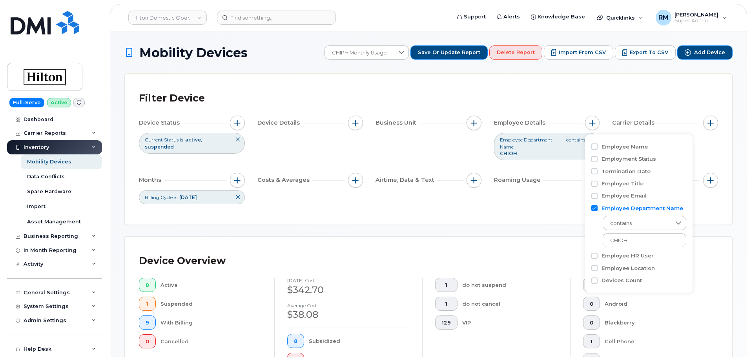
click at [567, 220] on div "Filter Device Device Status Current Status is active suspended Device Details B…" at bounding box center [428, 149] width 607 height 151
click at [549, 146] on span "Employee Department Name" at bounding box center [532, 143] width 65 height 13
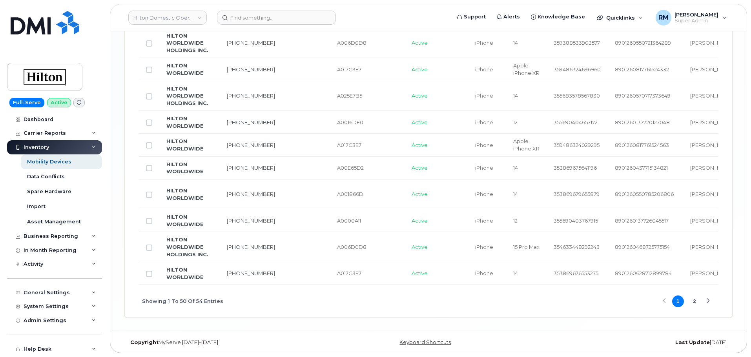
scroll to position [1634, 0]
drag, startPoint x: 188, startPoint y: 285, endPoint x: 322, endPoint y: 287, distance: 133.8
click at [322, 287] on div "Showing 1 To 50 Of 54 Entries 1 2" at bounding box center [428, 301] width 579 height 33
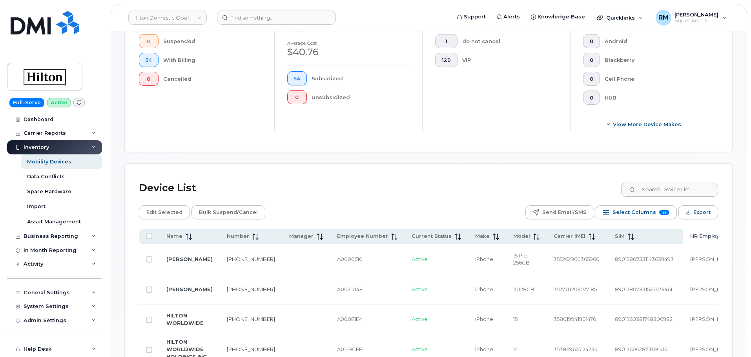
scroll to position [275, 0]
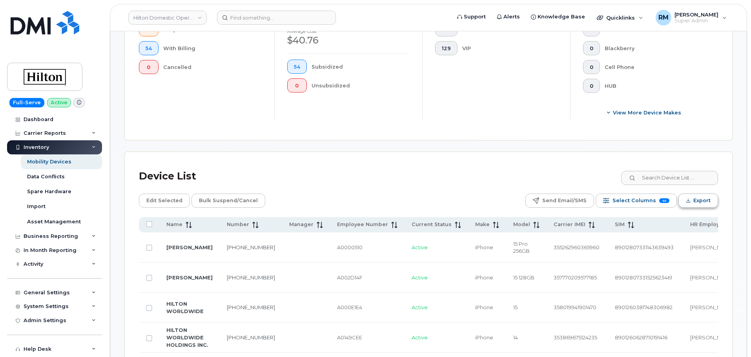
click at [692, 204] on button "Export" at bounding box center [698, 201] width 40 height 14
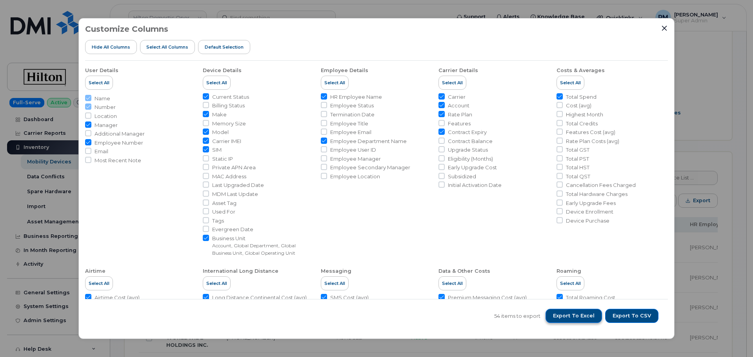
click at [580, 319] on span "Export to Excel" at bounding box center [574, 316] width 42 height 7
click at [666, 25] on icon "Close" at bounding box center [664, 28] width 6 height 6
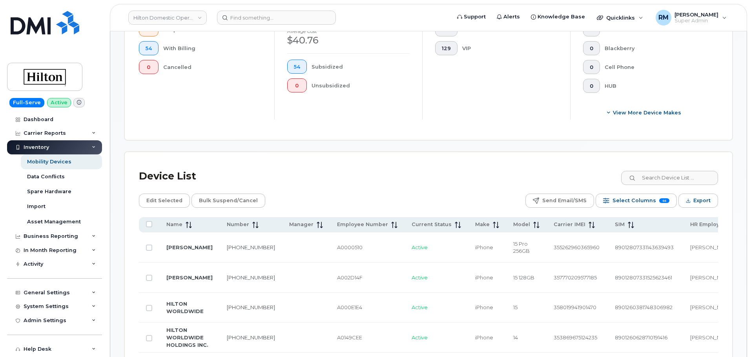
scroll to position [39, 0]
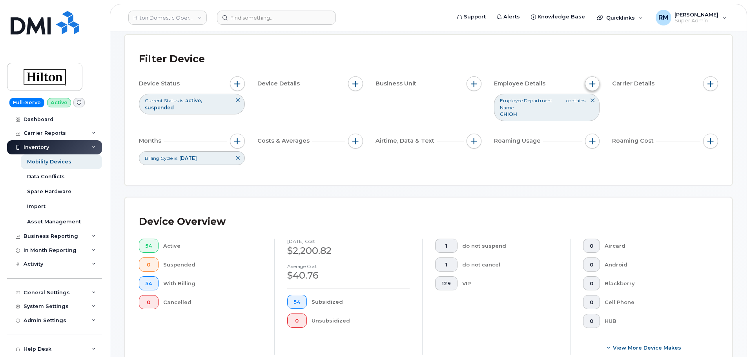
click at [590, 82] on span "button" at bounding box center [592, 84] width 6 height 6
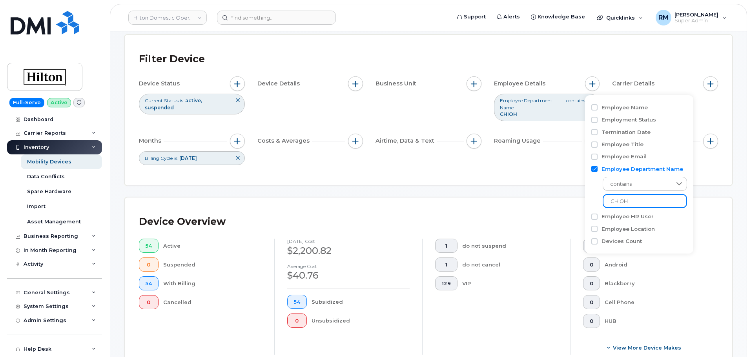
click at [618, 206] on input "CHIOH" at bounding box center [645, 201] width 84 height 14
paste input "MM"
type input "CHIMM"
click at [559, 57] on div "Filter Device" at bounding box center [428, 59] width 579 height 20
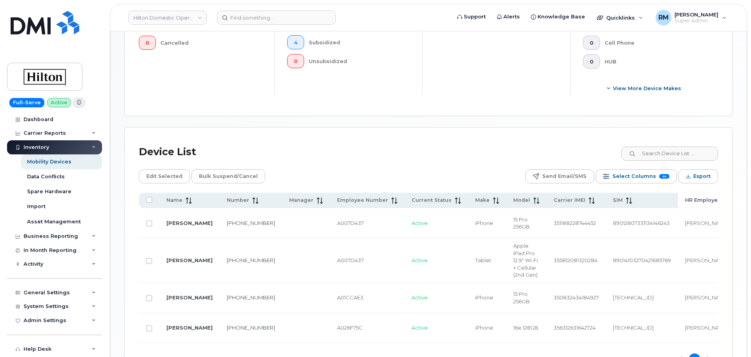
scroll to position [288, 0]
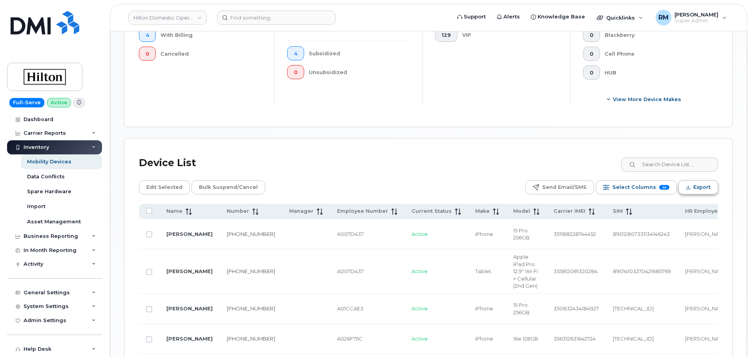
click at [697, 188] on span "Export" at bounding box center [701, 188] width 17 height 12
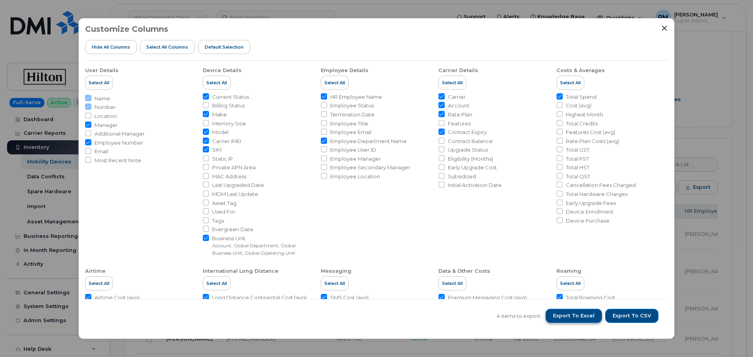
click at [576, 317] on span "Export to Excel" at bounding box center [574, 316] width 42 height 7
click at [663, 30] on icon "Close" at bounding box center [664, 28] width 6 height 6
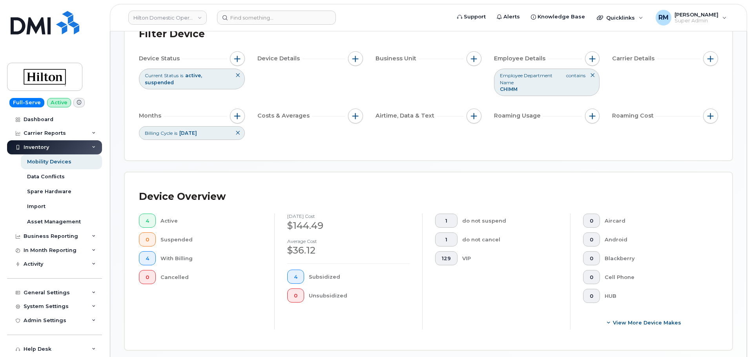
scroll to position [53, 0]
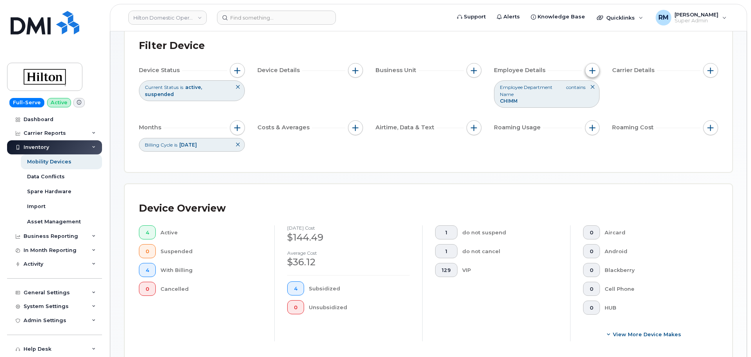
click at [591, 67] on span "button" at bounding box center [592, 70] width 6 height 6
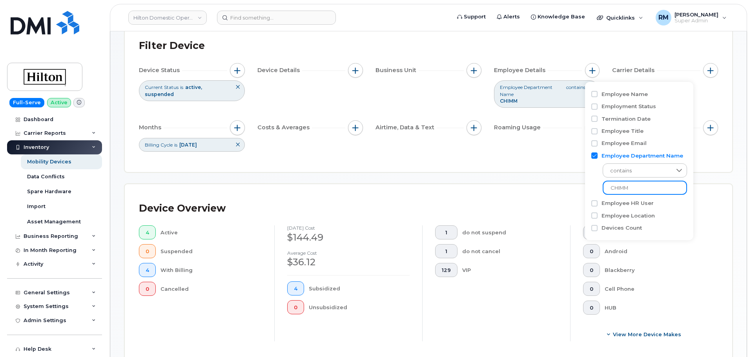
click at [622, 190] on input "CHIMM" at bounding box center [645, 188] width 84 height 14
paste input "WA"
type input "CHIWA"
click at [558, 161] on div "Filter Device Device Status Current Status is active suspended Device Details B…" at bounding box center [428, 97] width 607 height 151
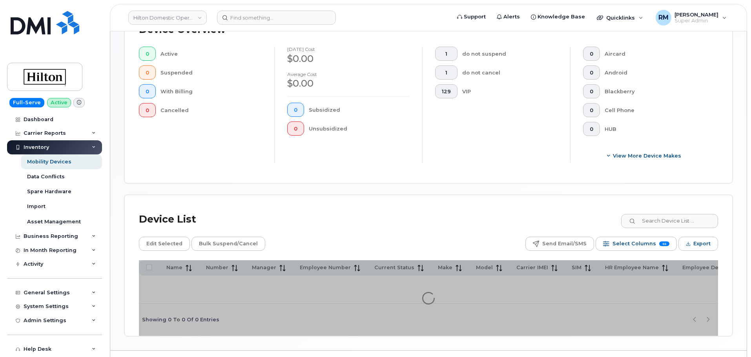
scroll to position [252, 0]
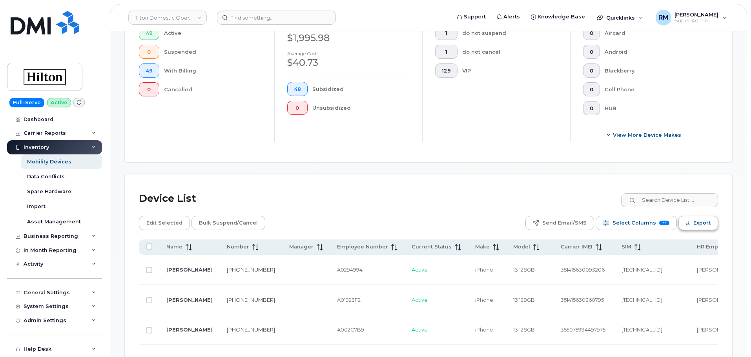
click at [699, 228] on span "Export" at bounding box center [701, 223] width 17 height 12
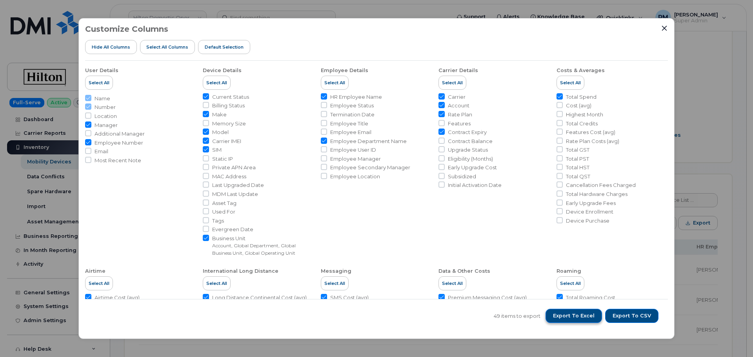
click at [572, 315] on span "Export to Excel" at bounding box center [574, 316] width 42 height 7
click at [665, 25] on icon "Close" at bounding box center [664, 28] width 6 height 6
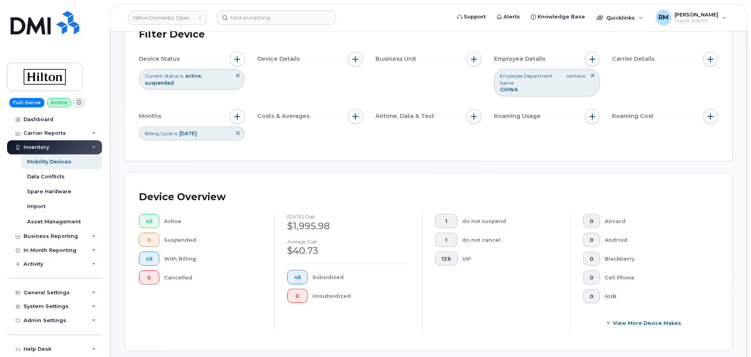
scroll to position [17, 0]
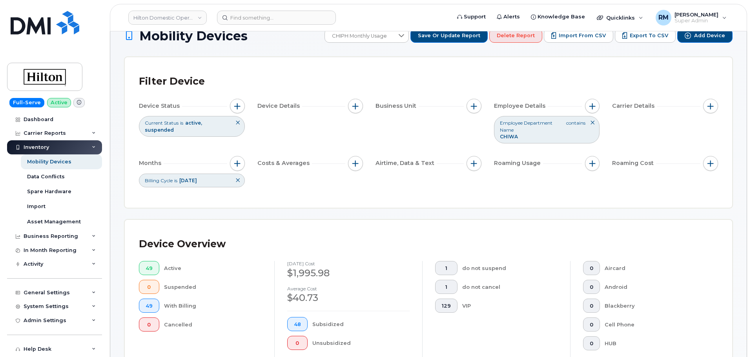
click at [236, 180] on icon at bounding box center [237, 180] width 5 height 5
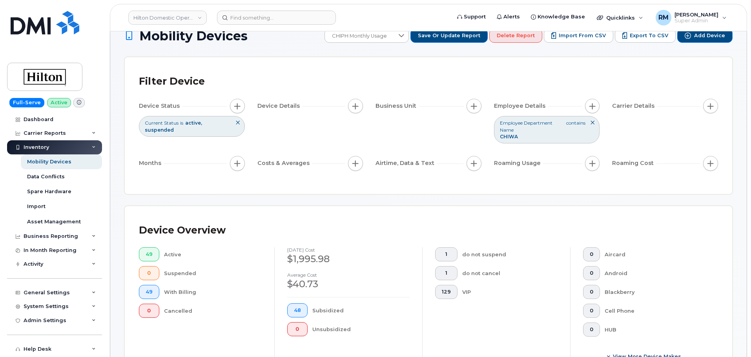
click at [209, 174] on div "Filter Device Device Status Current Status is active suspended Device Details B…" at bounding box center [428, 125] width 579 height 109
click at [238, 164] on span "button" at bounding box center [237, 163] width 6 height 6
click at [240, 189] on input "Billing Cycle" at bounding box center [239, 187] width 6 height 6
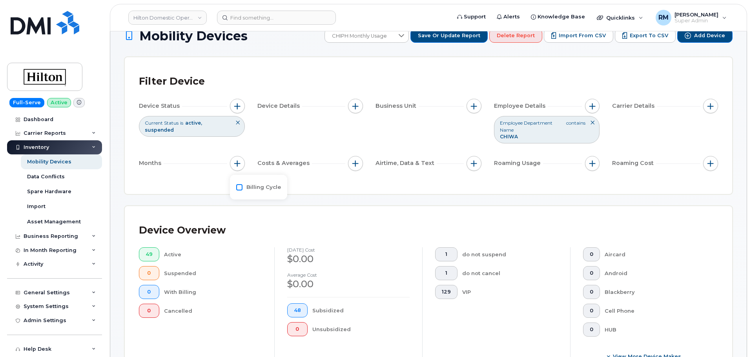
checkbox input "true"
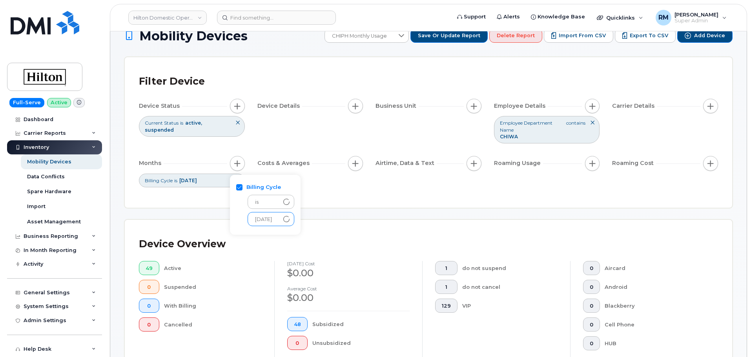
click at [274, 221] on span "August 2025" at bounding box center [263, 220] width 31 height 14
click at [347, 204] on div "Filter Device Device Status Current Status is active suspended Device Details B…" at bounding box center [428, 132] width 607 height 151
click at [236, 183] on button at bounding box center [237, 180] width 13 height 13
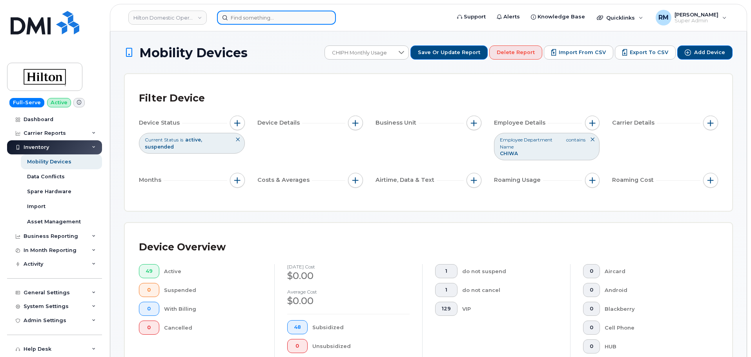
click at [239, 15] on input at bounding box center [276, 18] width 119 height 14
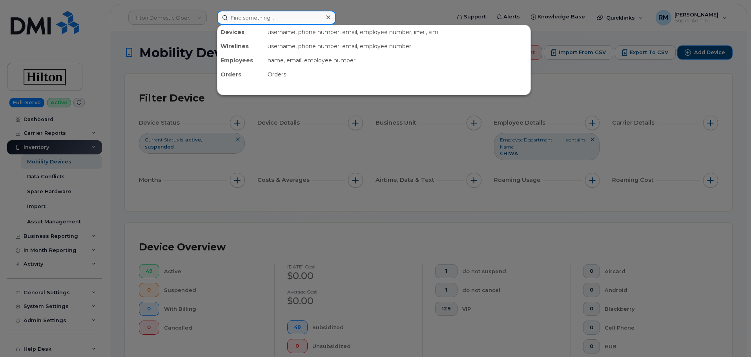
paste input "3033925138"
type input "3033925138"
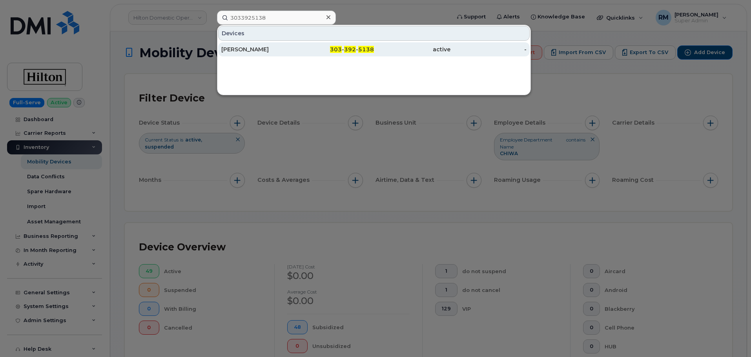
click at [248, 51] on div "KAUSHIK KAJA" at bounding box center [259, 50] width 76 height 8
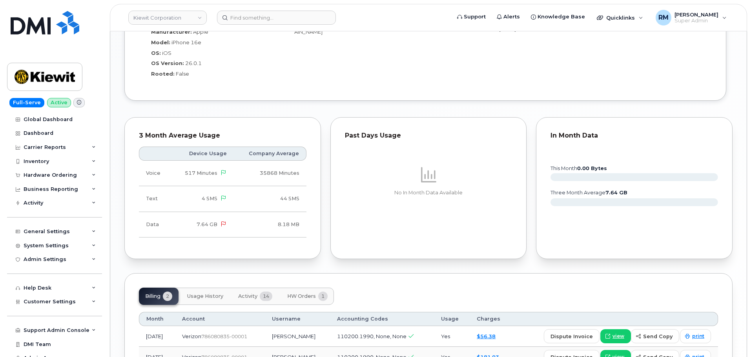
scroll to position [738, 0]
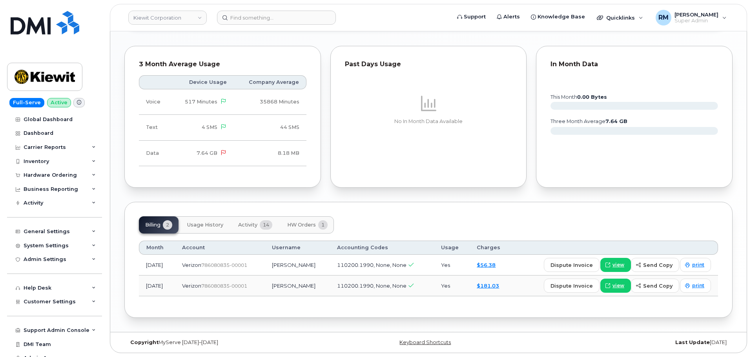
click at [302, 223] on span "HW Orders" at bounding box center [301, 225] width 29 height 6
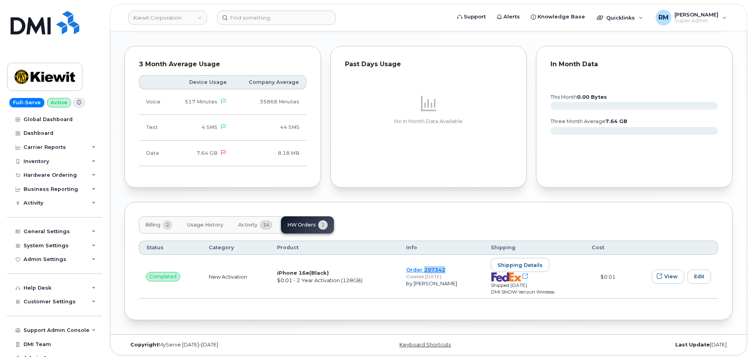
drag, startPoint x: 447, startPoint y: 270, endPoint x: 423, endPoint y: 270, distance: 23.5
click at [423, 270] on td "Order 297342 Created Aug 1, 2025 by Noah Shelton" at bounding box center [441, 277] width 84 height 44
copy link "297342"
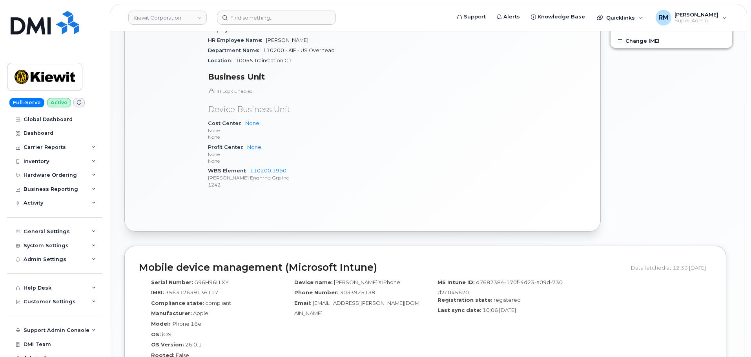
scroll to position [189, 0]
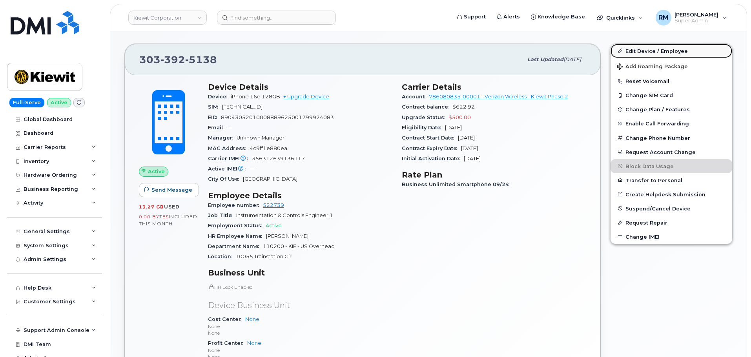
click at [654, 47] on link "Edit Device / Employee" at bounding box center [671, 51] width 122 height 14
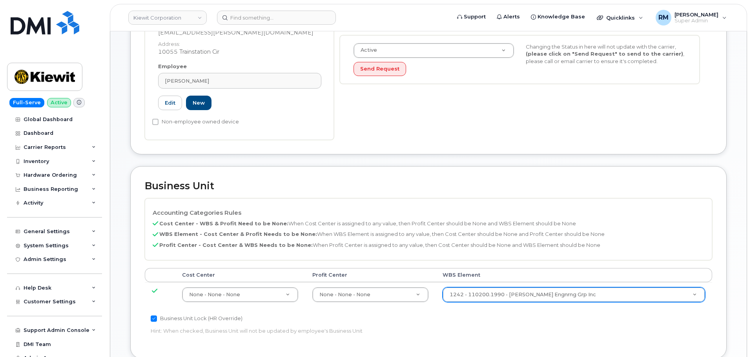
scroll to position [235, 0]
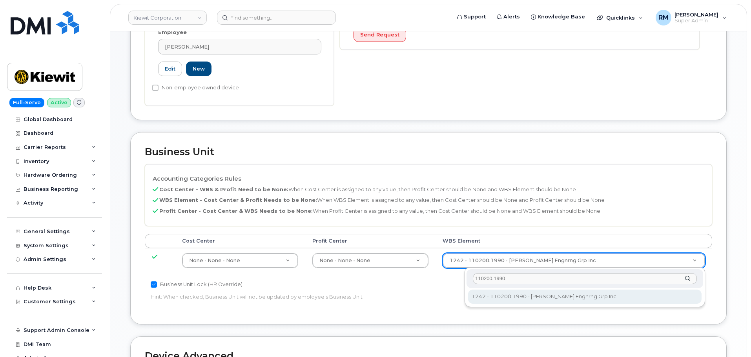
type input "110200.1990"
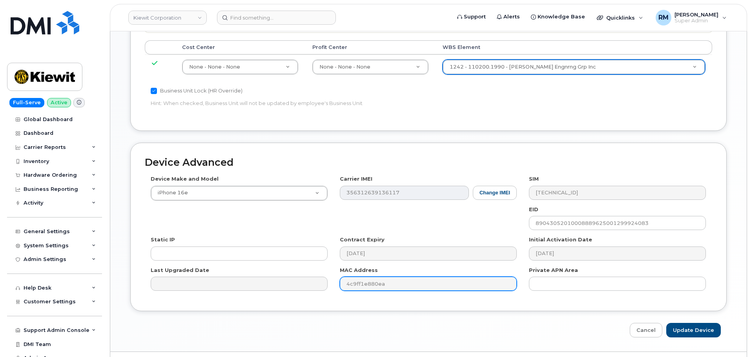
scroll to position [431, 0]
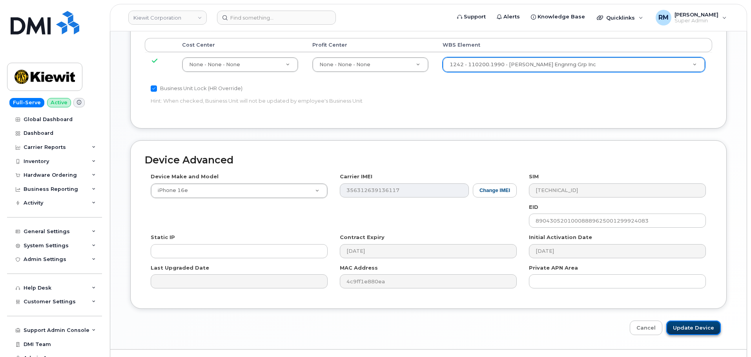
click at [695, 330] on input "Update Device" at bounding box center [693, 328] width 55 height 15
type input "Saving..."
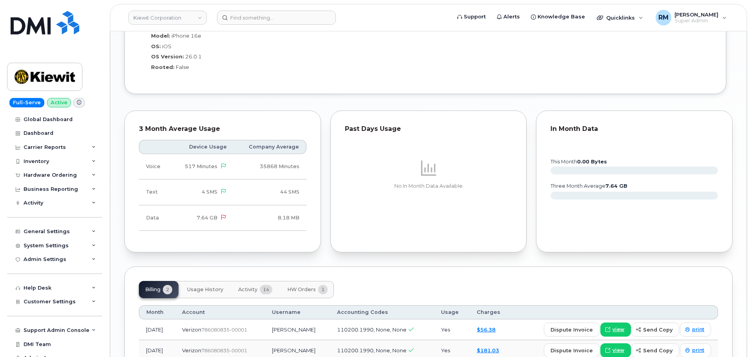
scroll to position [738, 0]
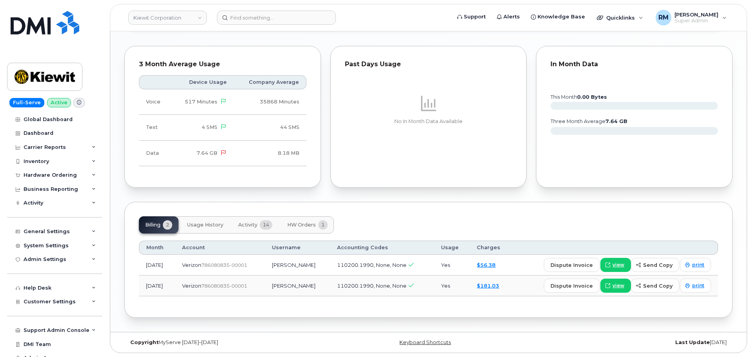
click at [251, 227] on span "Activity" at bounding box center [247, 225] width 19 height 6
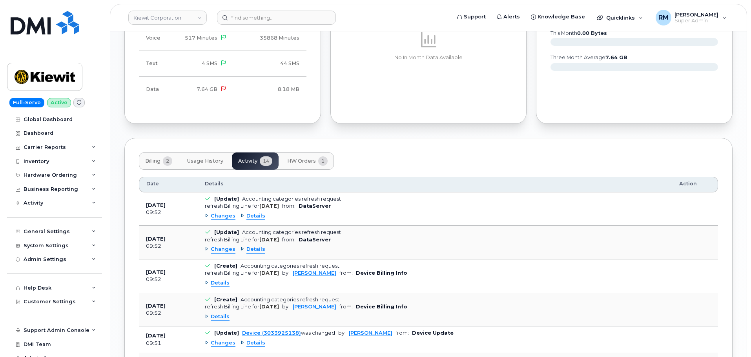
scroll to position [817, 0]
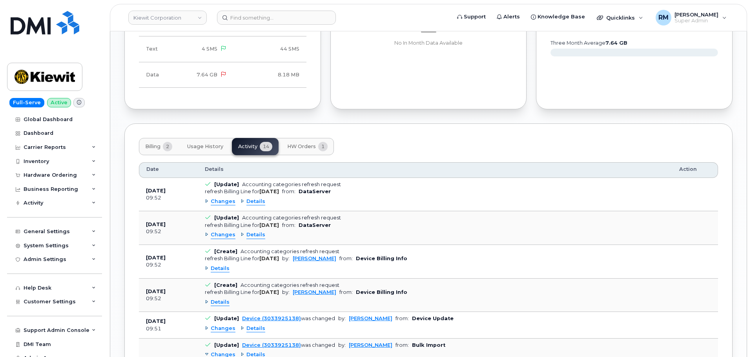
click at [209, 267] on div "Details" at bounding box center [217, 268] width 25 height 7
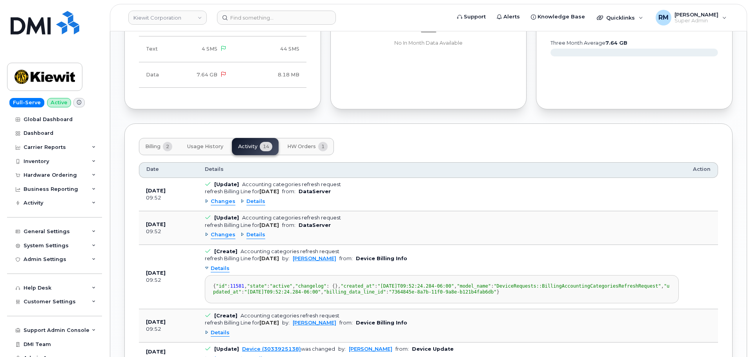
click at [209, 267] on div "Details" at bounding box center [217, 268] width 25 height 7
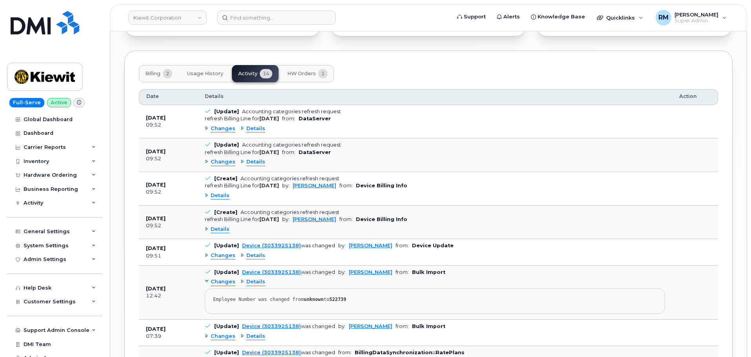
scroll to position [895, 0]
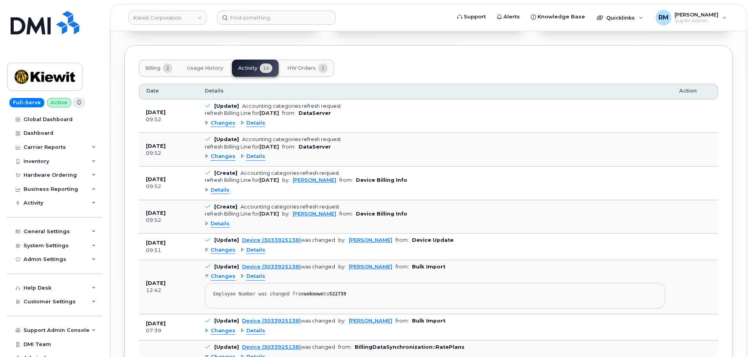
click at [214, 224] on span "Details" at bounding box center [220, 223] width 19 height 7
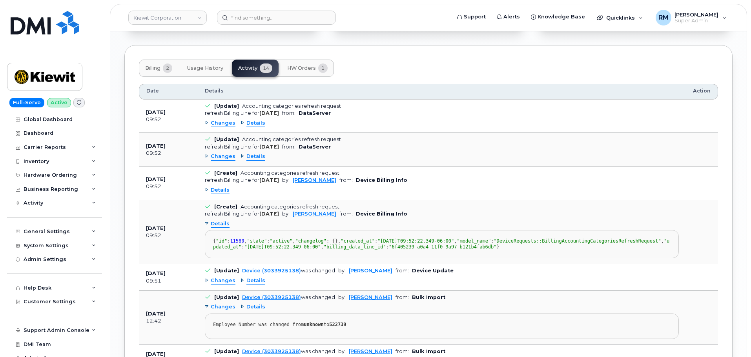
click at [214, 224] on span "Details" at bounding box center [220, 223] width 19 height 7
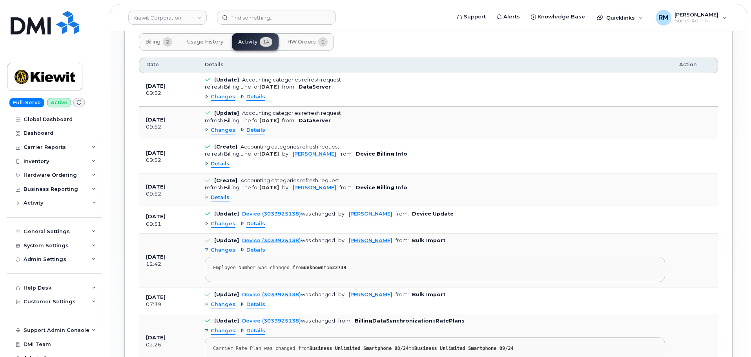
scroll to position [934, 0]
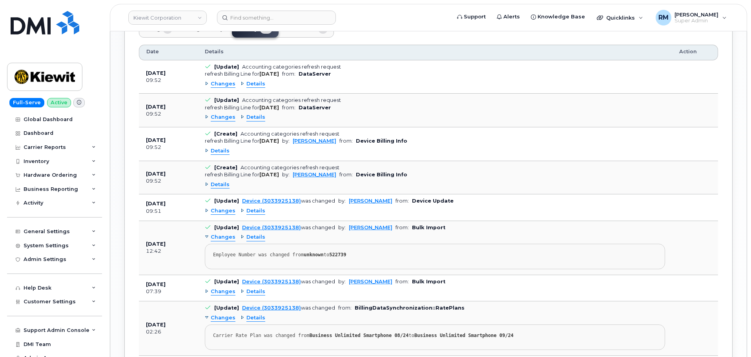
click at [221, 213] on span "Changes" at bounding box center [223, 211] width 25 height 7
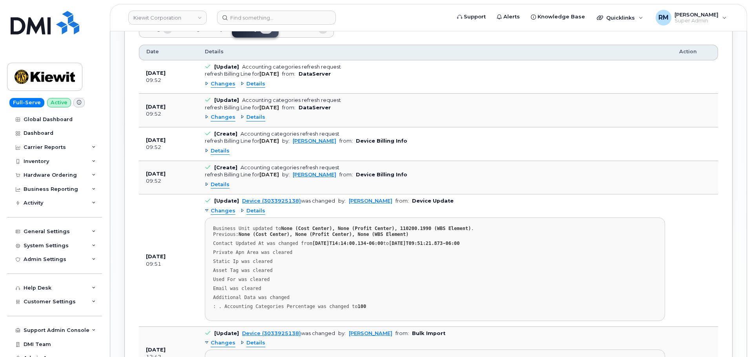
click at [221, 213] on span "Changes" at bounding box center [223, 211] width 25 height 7
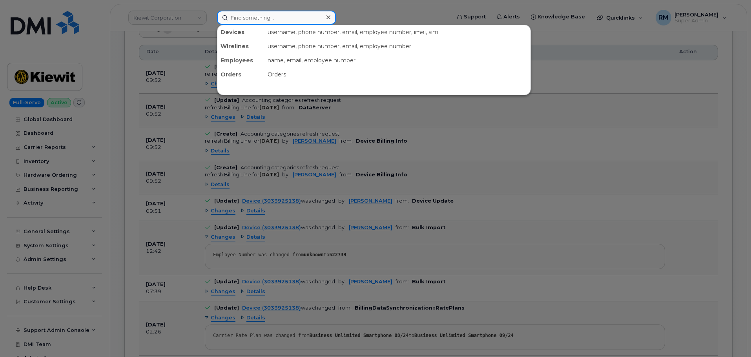
click at [244, 21] on input at bounding box center [276, 18] width 119 height 14
paste input "3033925899"
type input "3033925899"
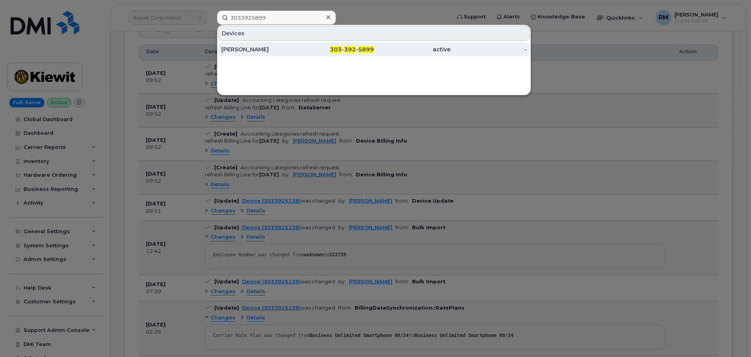
click at [261, 53] on div "[PERSON_NAME]" at bounding box center [259, 50] width 76 height 8
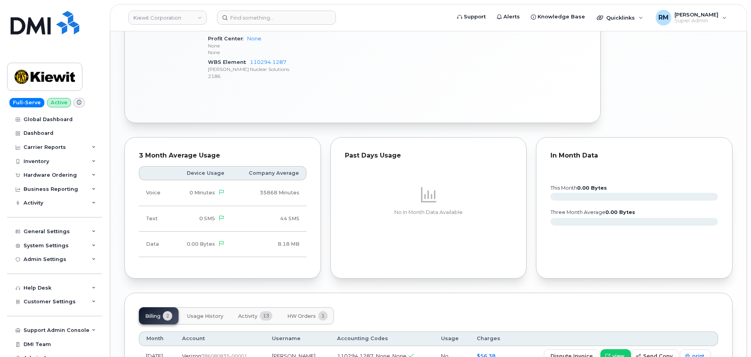
scroll to position [678, 0]
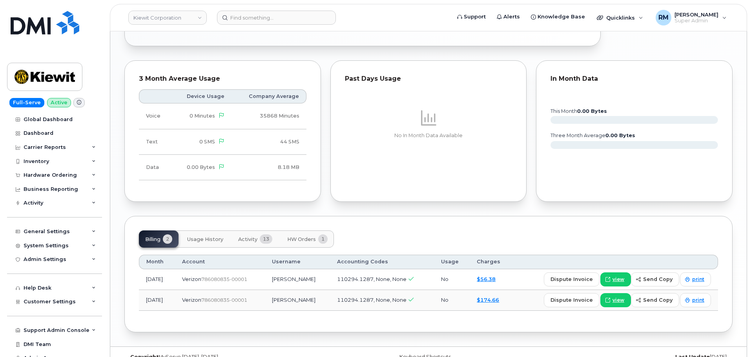
click at [306, 237] on span "HW Orders" at bounding box center [301, 240] width 29 height 6
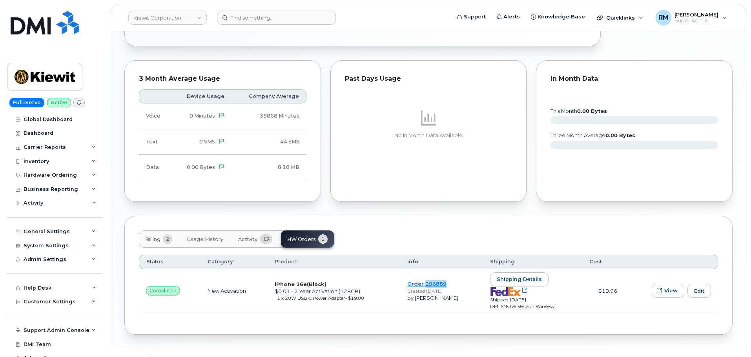
drag, startPoint x: 450, startPoint y: 270, endPoint x: 425, endPoint y: 271, distance: 25.2
click at [425, 271] on td "Order 296889 Created [DATE] by [PERSON_NAME]" at bounding box center [441, 291] width 83 height 44
copy link "296889"
click at [416, 281] on link "Order 296889" at bounding box center [426, 284] width 39 height 6
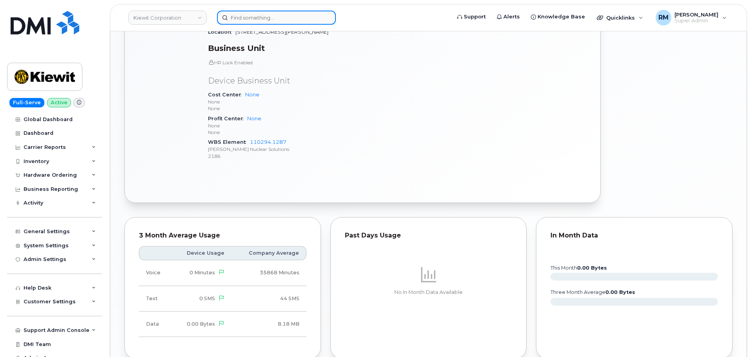
click at [243, 19] on input at bounding box center [276, 18] width 119 height 14
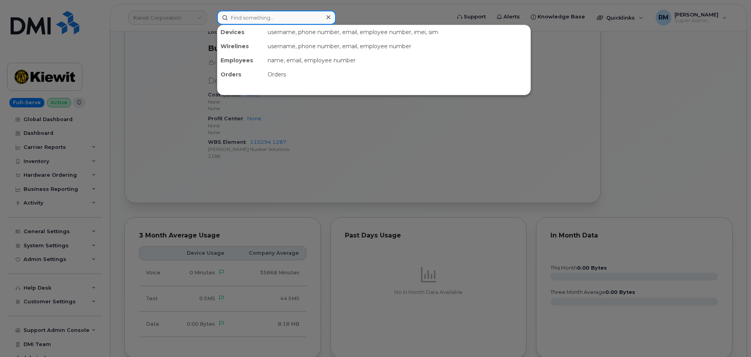
paste input "4803563562"
type input "4803563562"
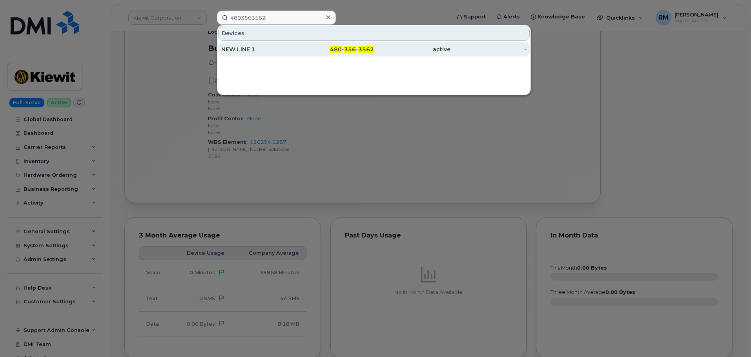
click at [237, 49] on div "NEW LINE 1" at bounding box center [259, 50] width 76 height 8
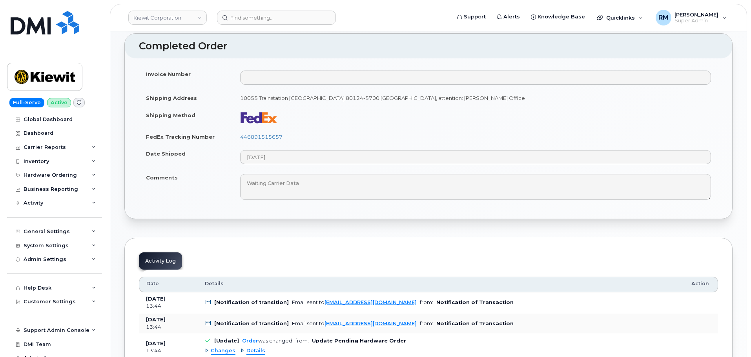
scroll to position [392, 0]
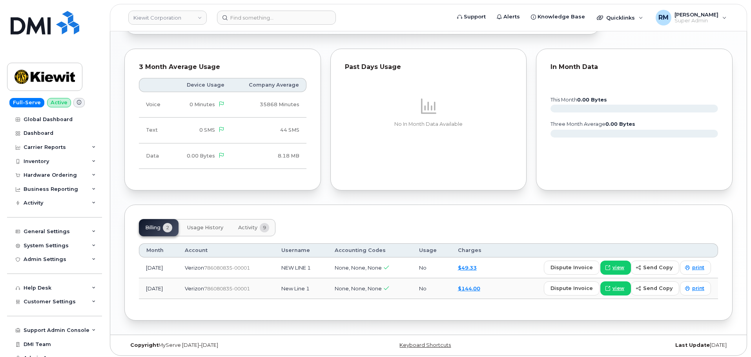
scroll to position [524, 0]
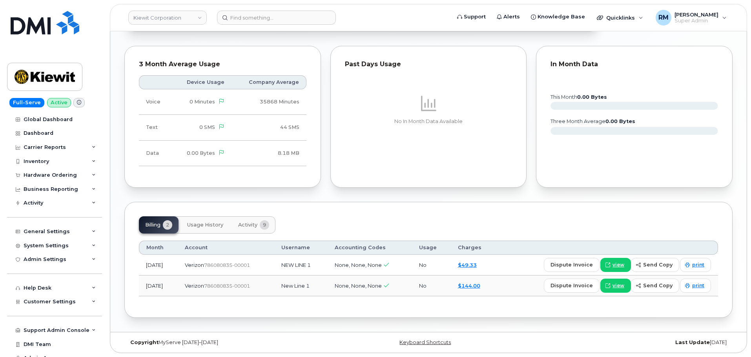
click at [251, 222] on span "Activity" at bounding box center [247, 225] width 19 height 6
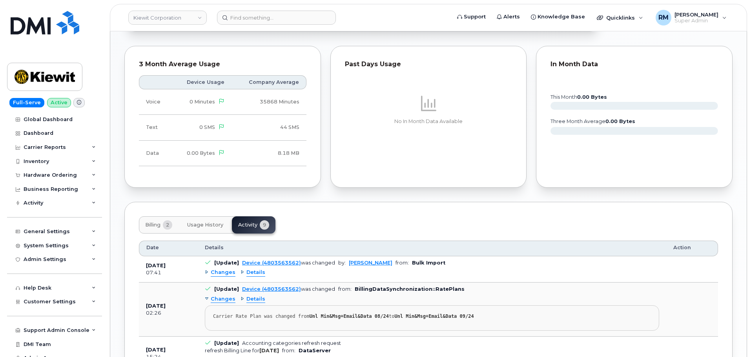
click at [154, 226] on span "Billing" at bounding box center [152, 225] width 15 height 6
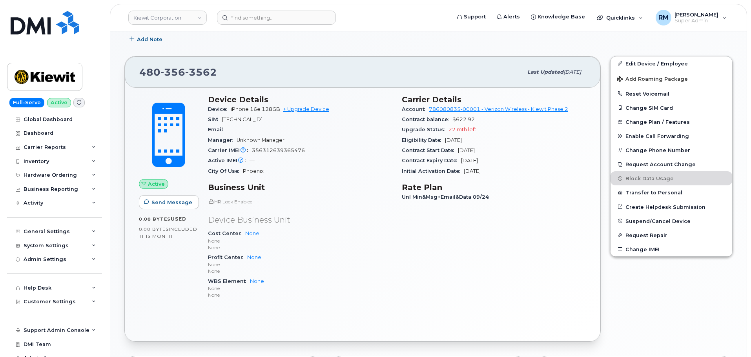
scroll to position [210, 0]
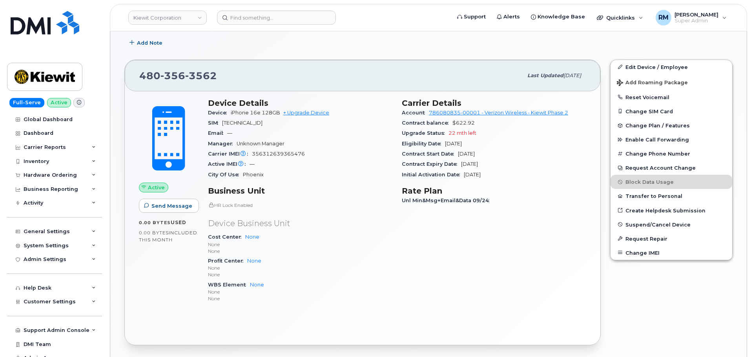
click at [247, 25] on header "[PERSON_NAME] Corporation Support Alerts Knowledge Base Quicklinks Suspend / Ca…" at bounding box center [428, 17] width 637 height 27
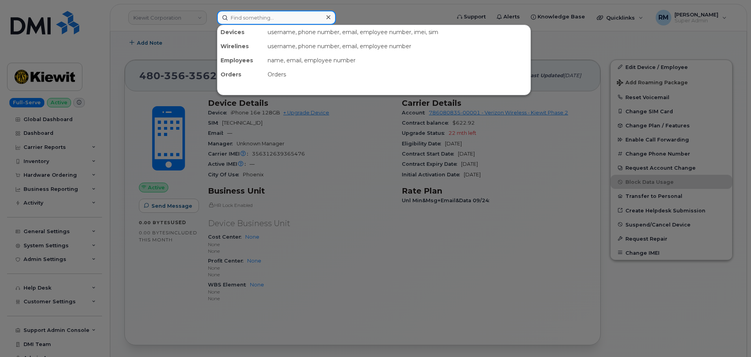
click at [247, 20] on input at bounding box center [276, 18] width 119 height 14
paste input "6502225963"
type input "6502225963"
